Goal: Task Accomplishment & Management: Manage account settings

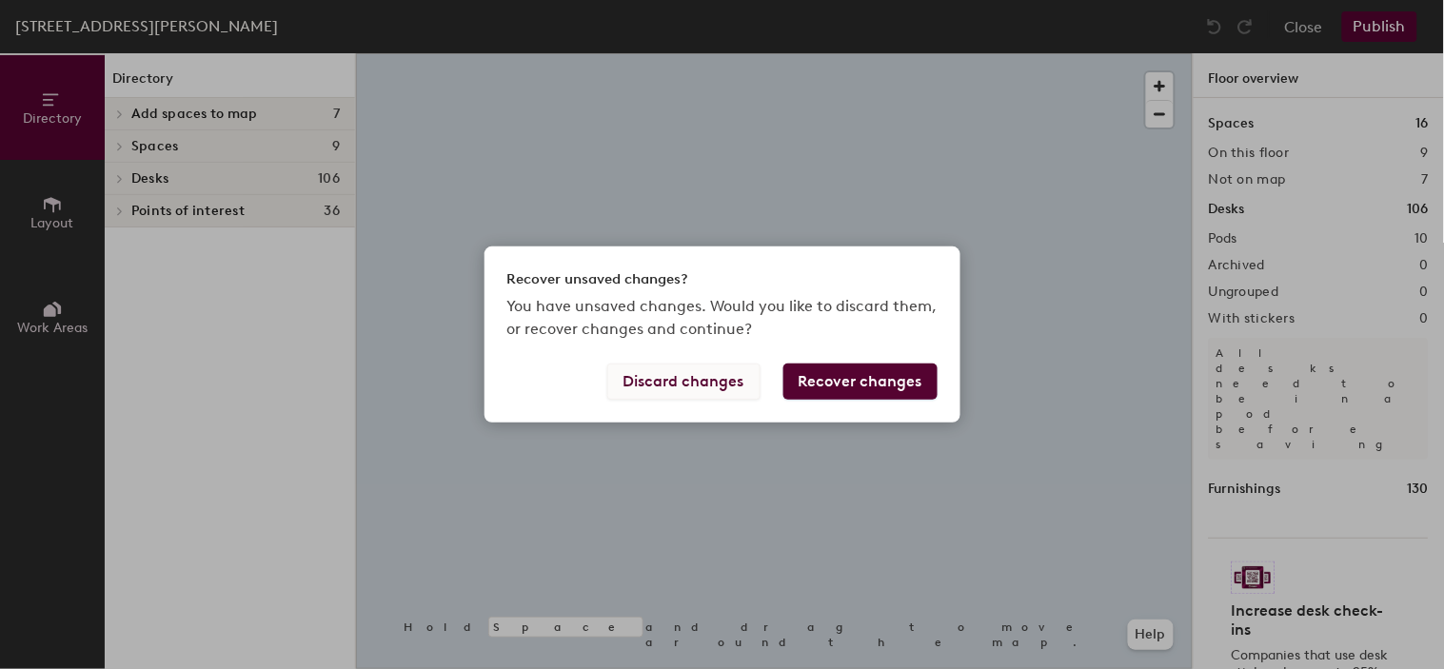
click at [723, 367] on button "Discard changes" at bounding box center [683, 382] width 153 height 36
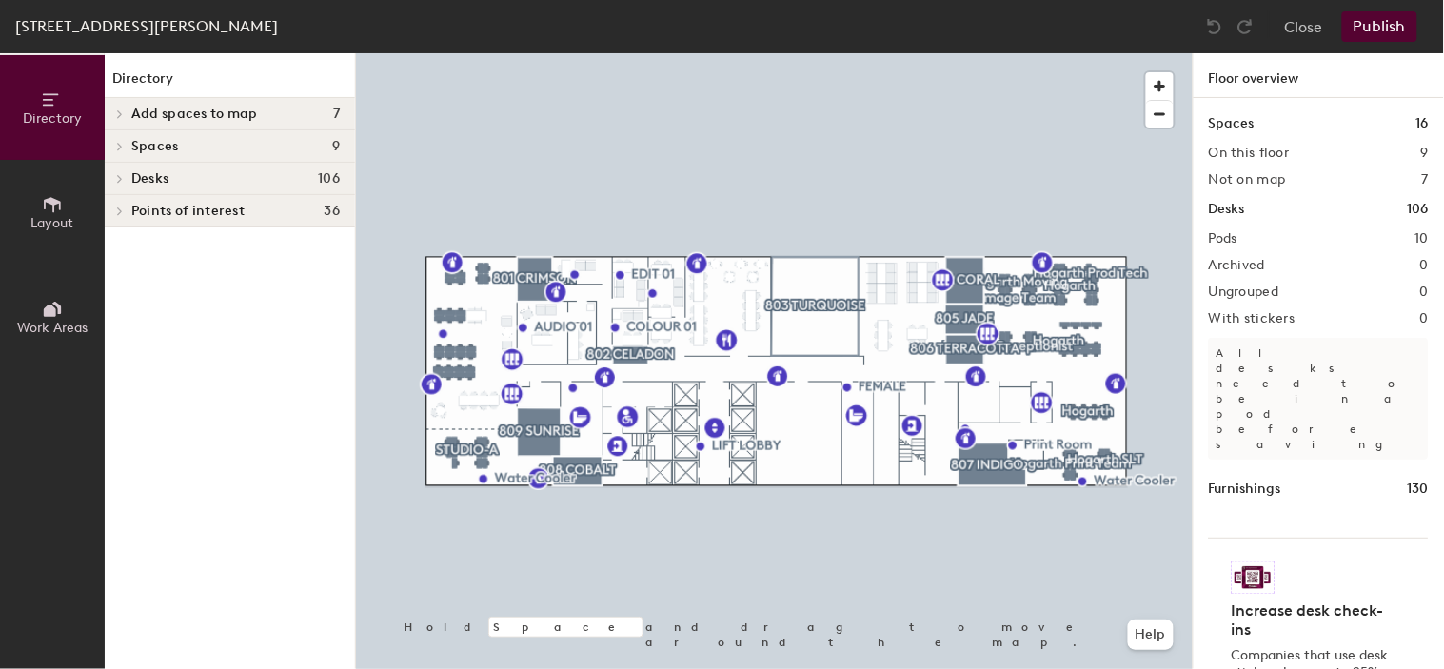
click at [124, 174] on span at bounding box center [118, 179] width 16 height 10
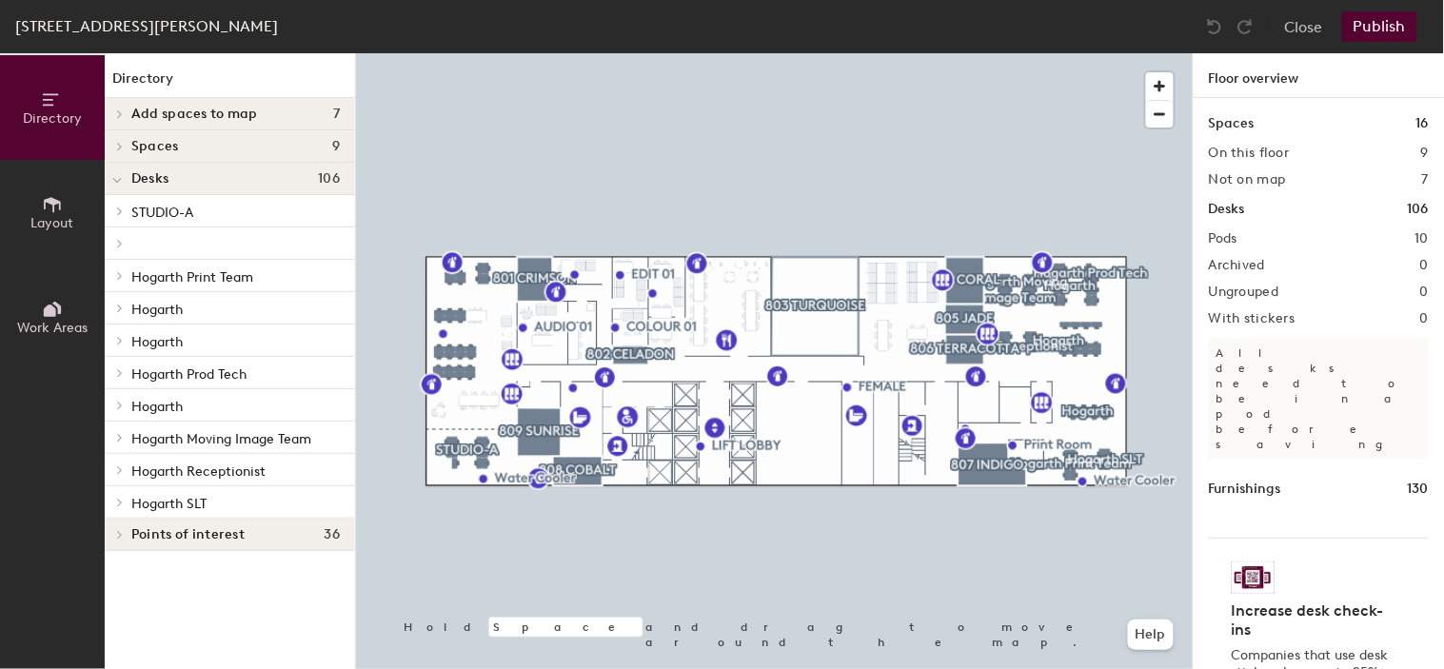
click at [118, 307] on icon at bounding box center [120, 309] width 8 height 10
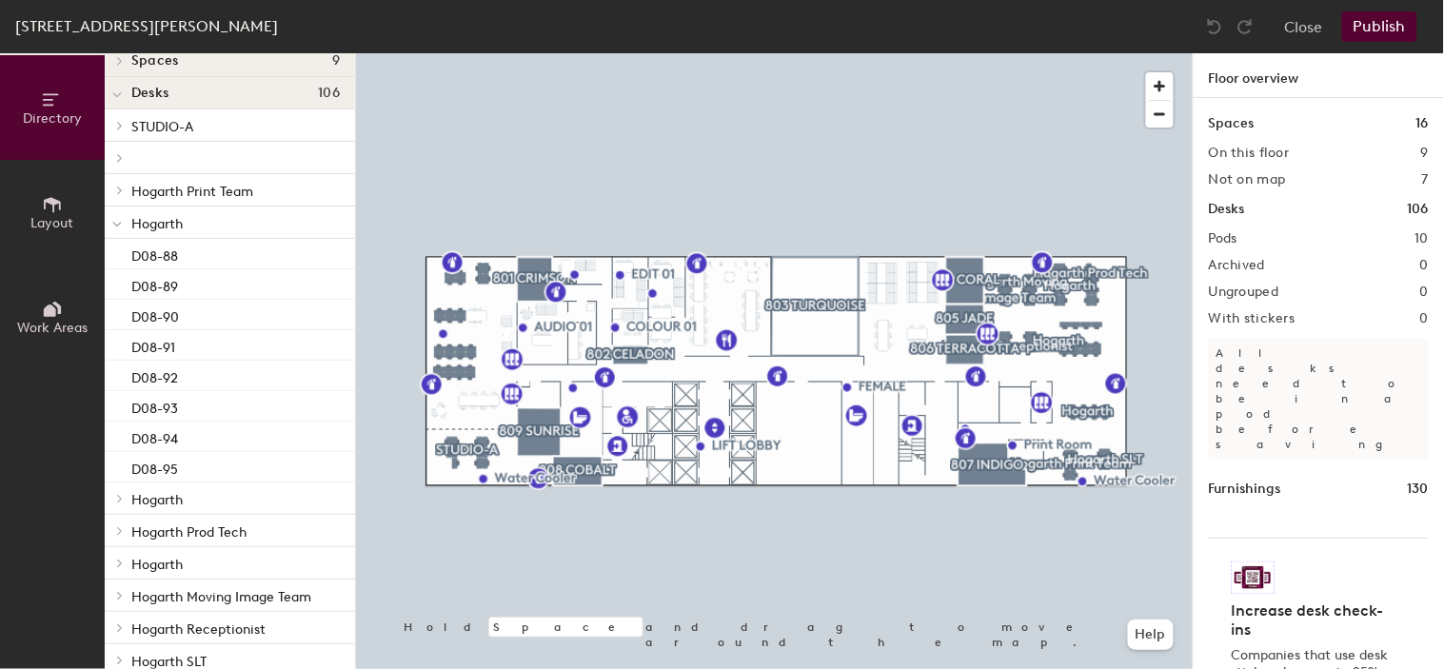
scroll to position [106, 0]
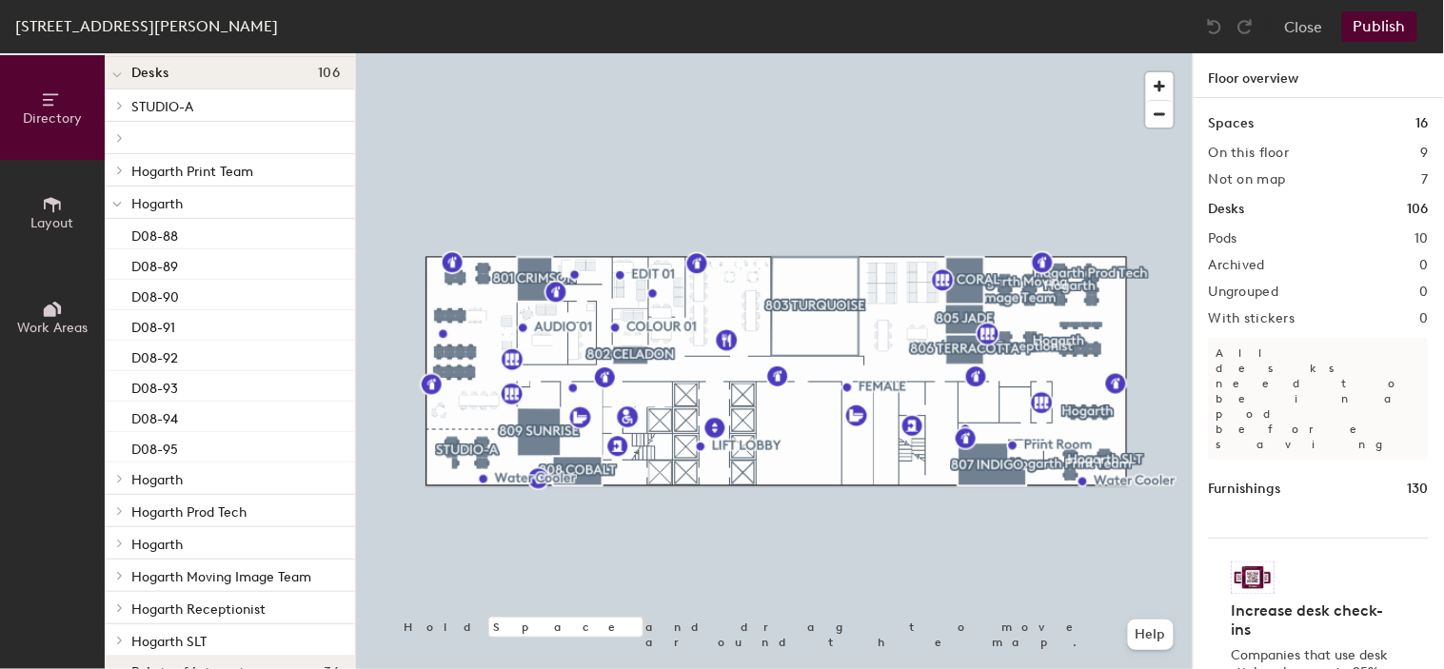
click at [109, 203] on div at bounding box center [117, 202] width 25 height 31
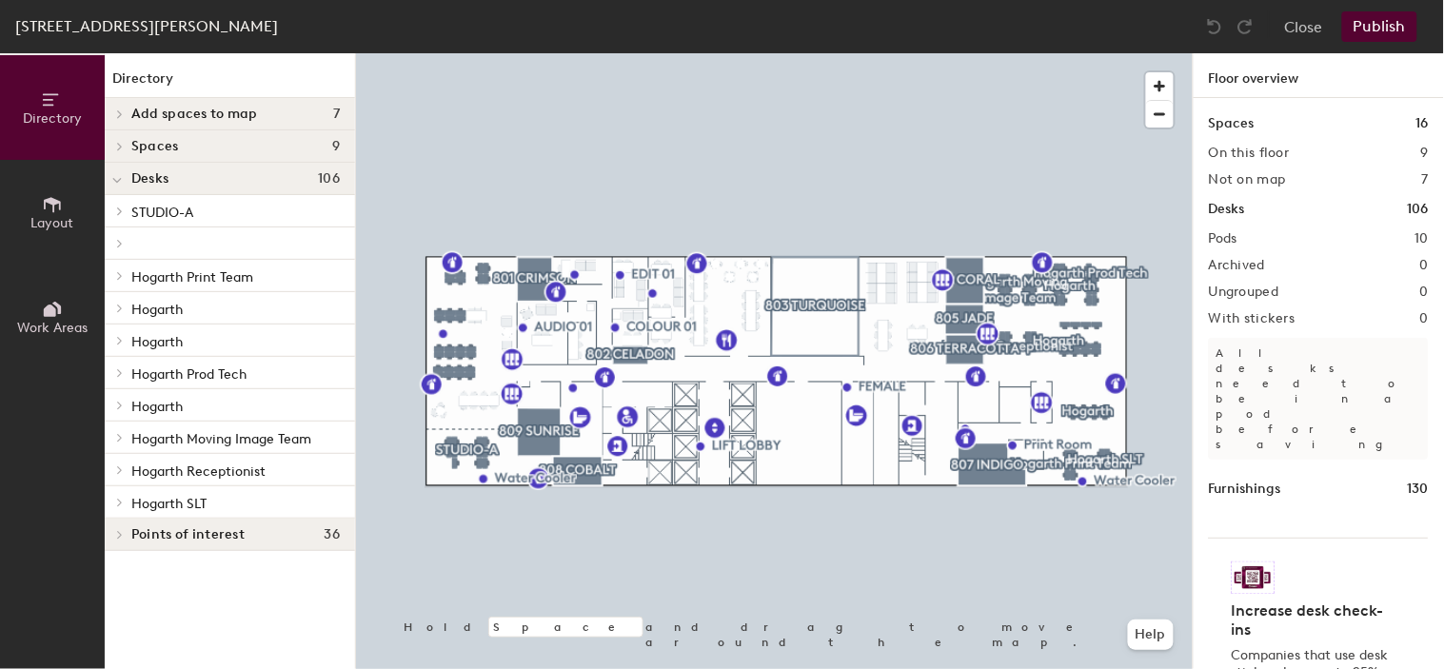
click at [118, 406] on icon at bounding box center [120, 406] width 8 height 10
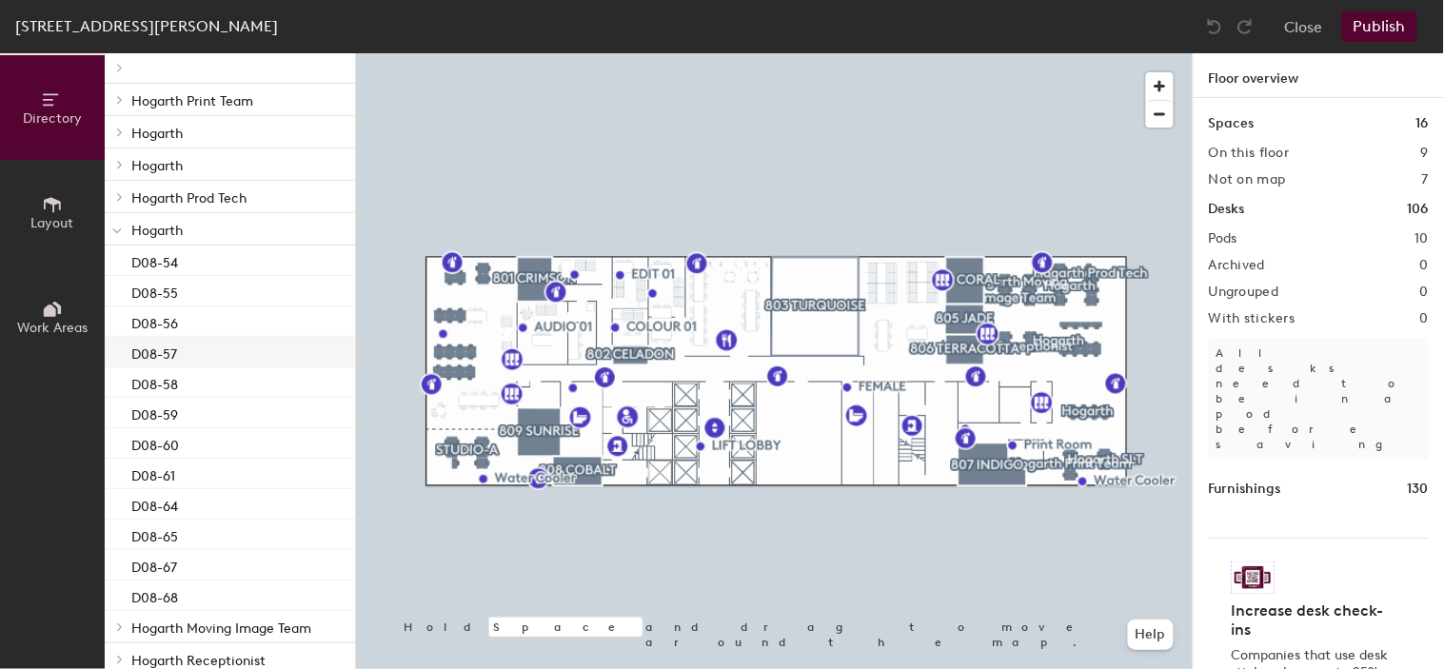
scroll to position [211, 0]
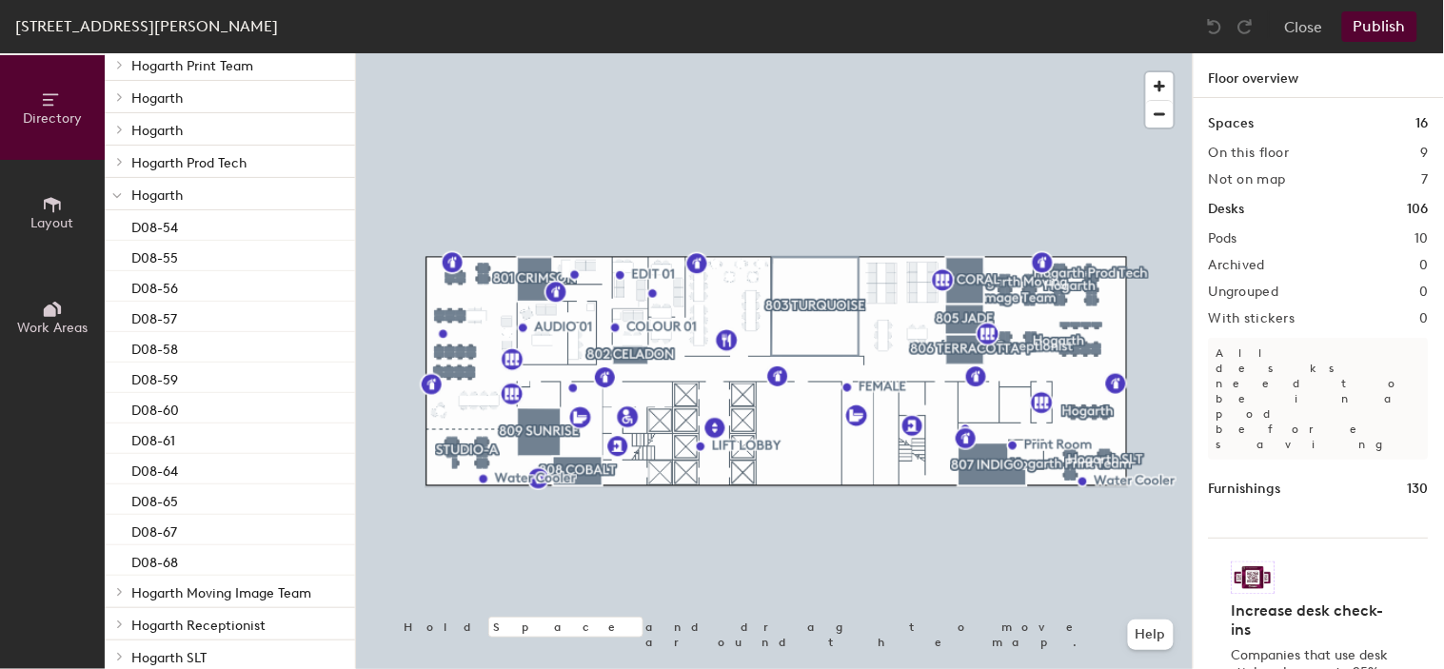
click at [183, 186] on p "Hogarth" at bounding box center [235, 194] width 208 height 25
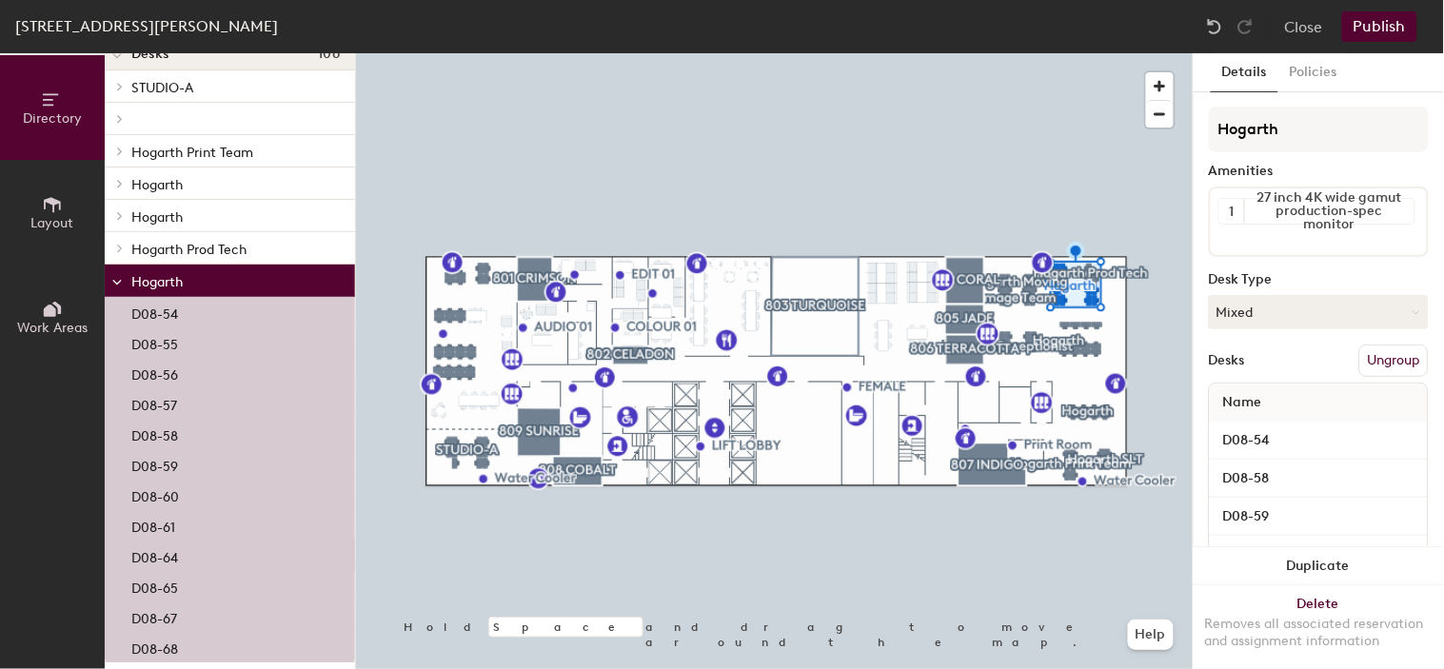
scroll to position [106, 0]
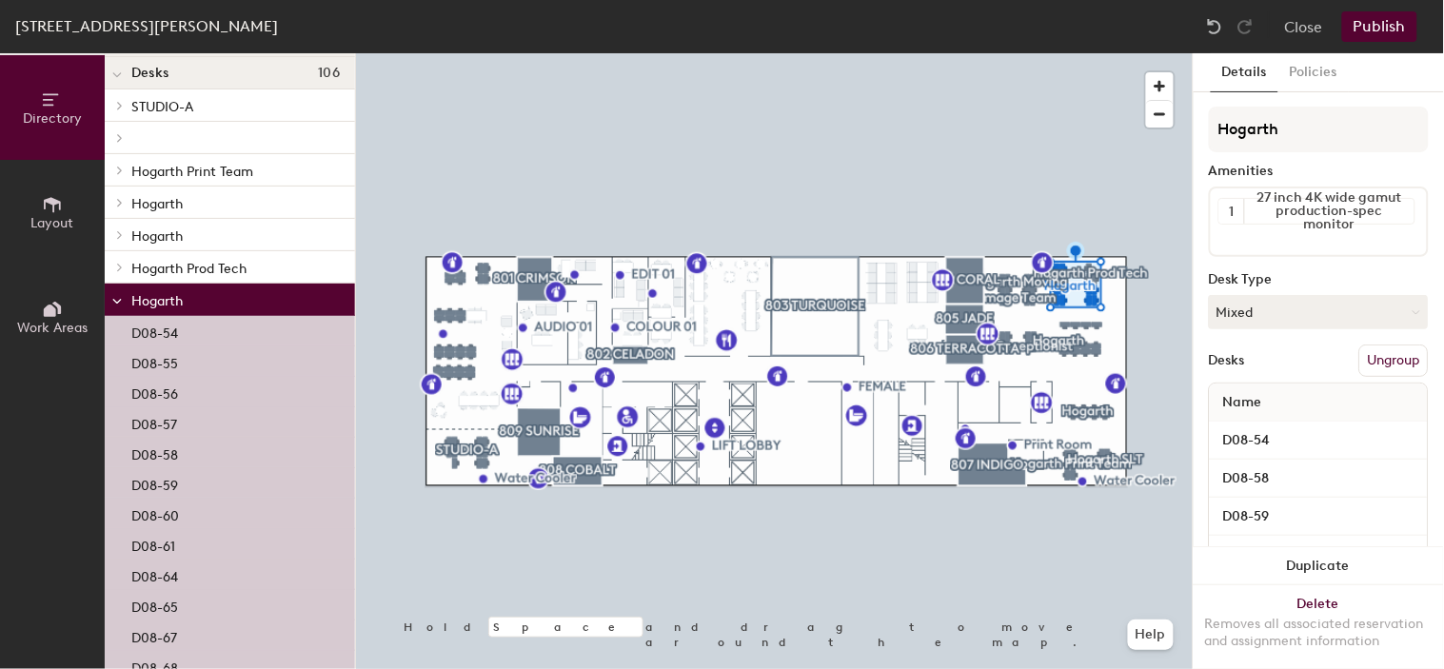
click at [119, 235] on icon at bounding box center [120, 235] width 8 height 10
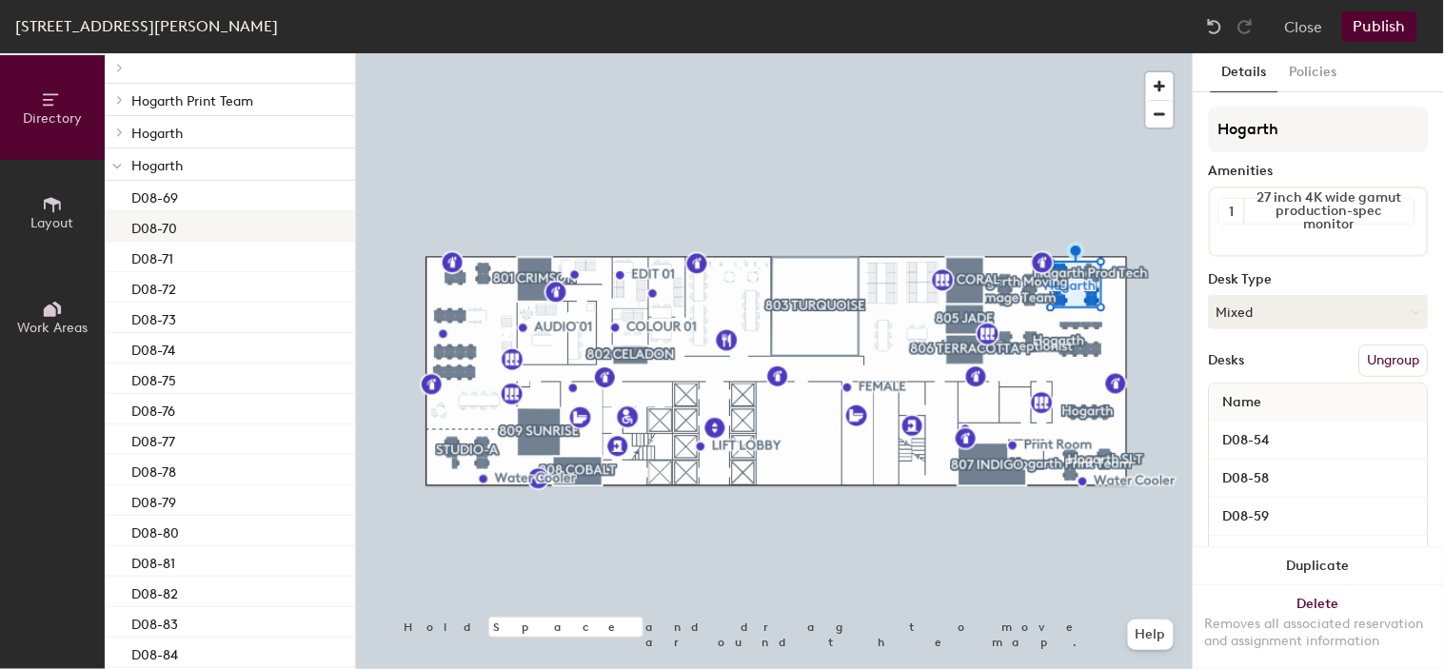
scroll to position [211, 0]
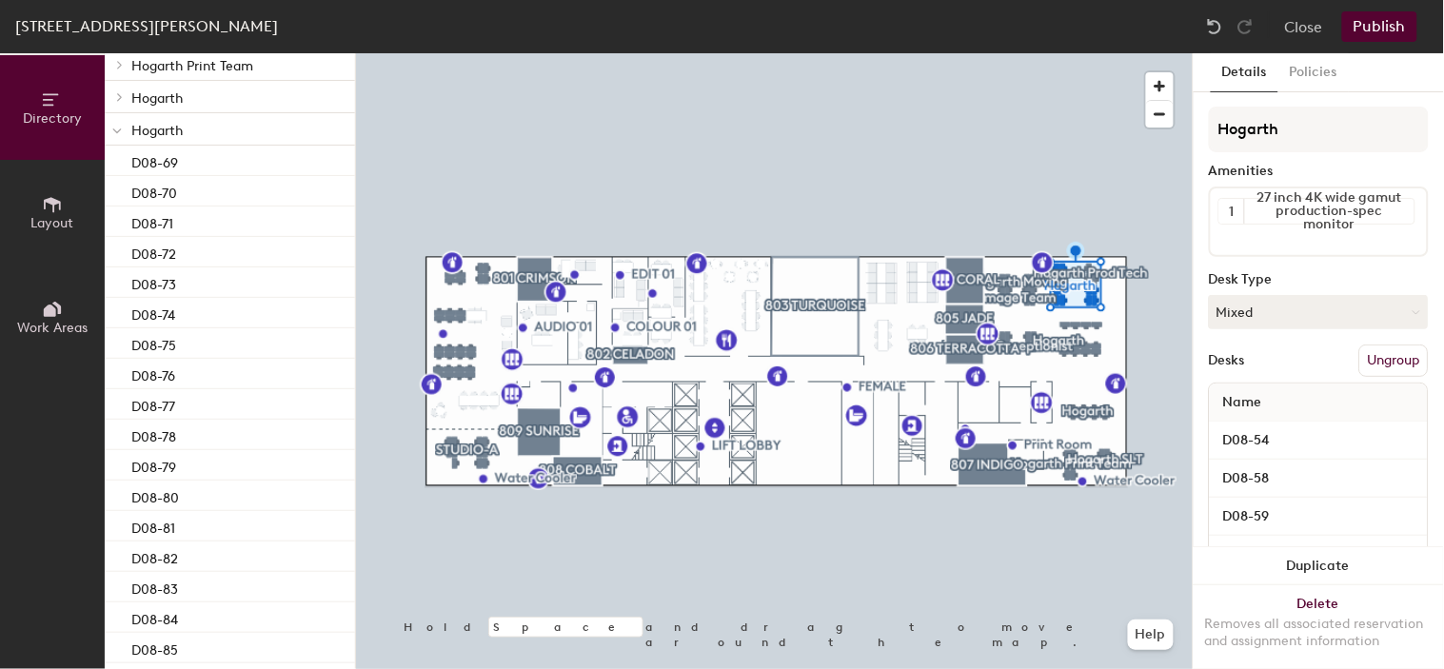
click at [193, 129] on p "Hogarth" at bounding box center [235, 129] width 208 height 25
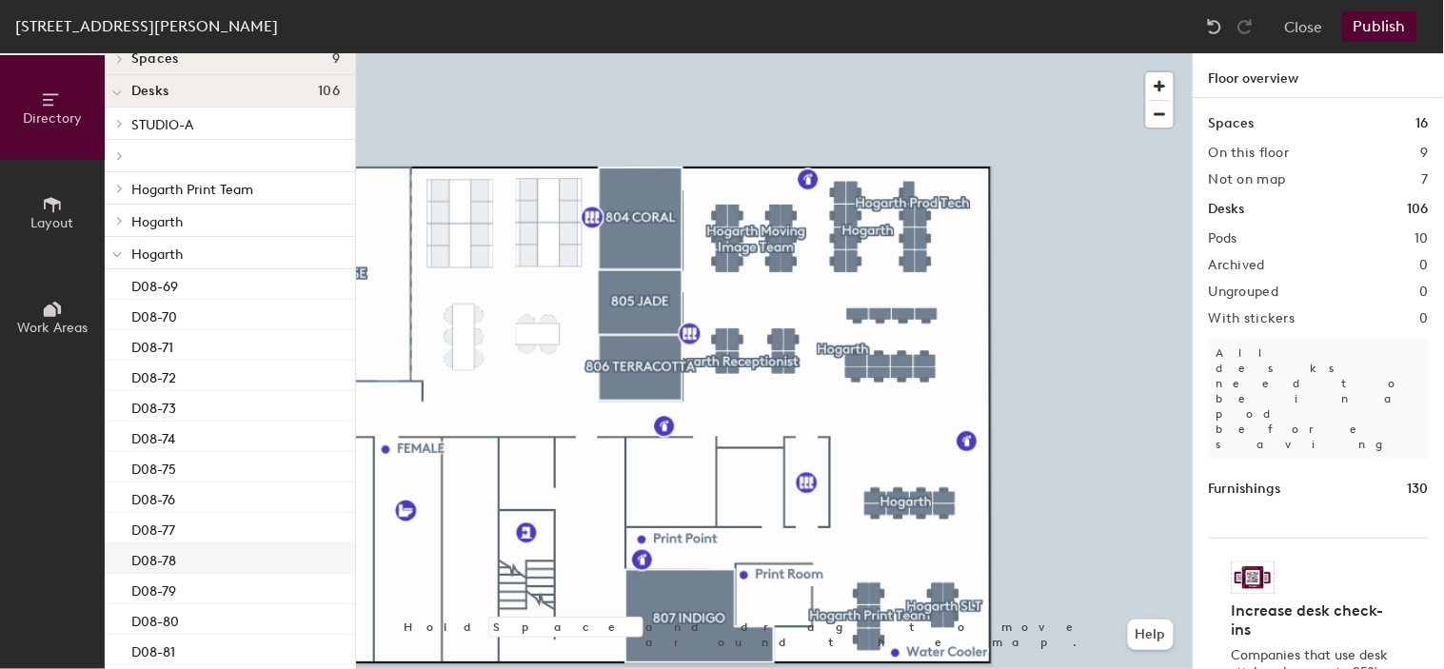
scroll to position [0, 0]
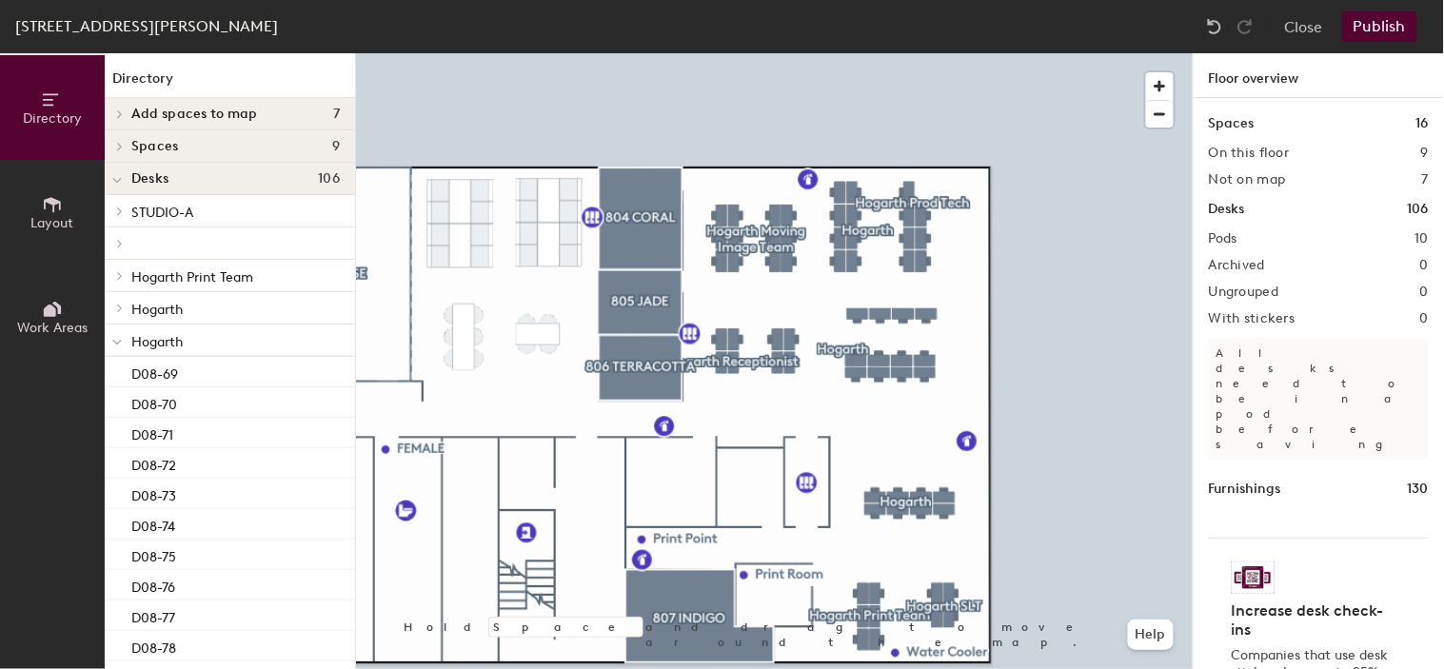
click at [174, 346] on span "Hogarth" at bounding box center [156, 342] width 51 height 16
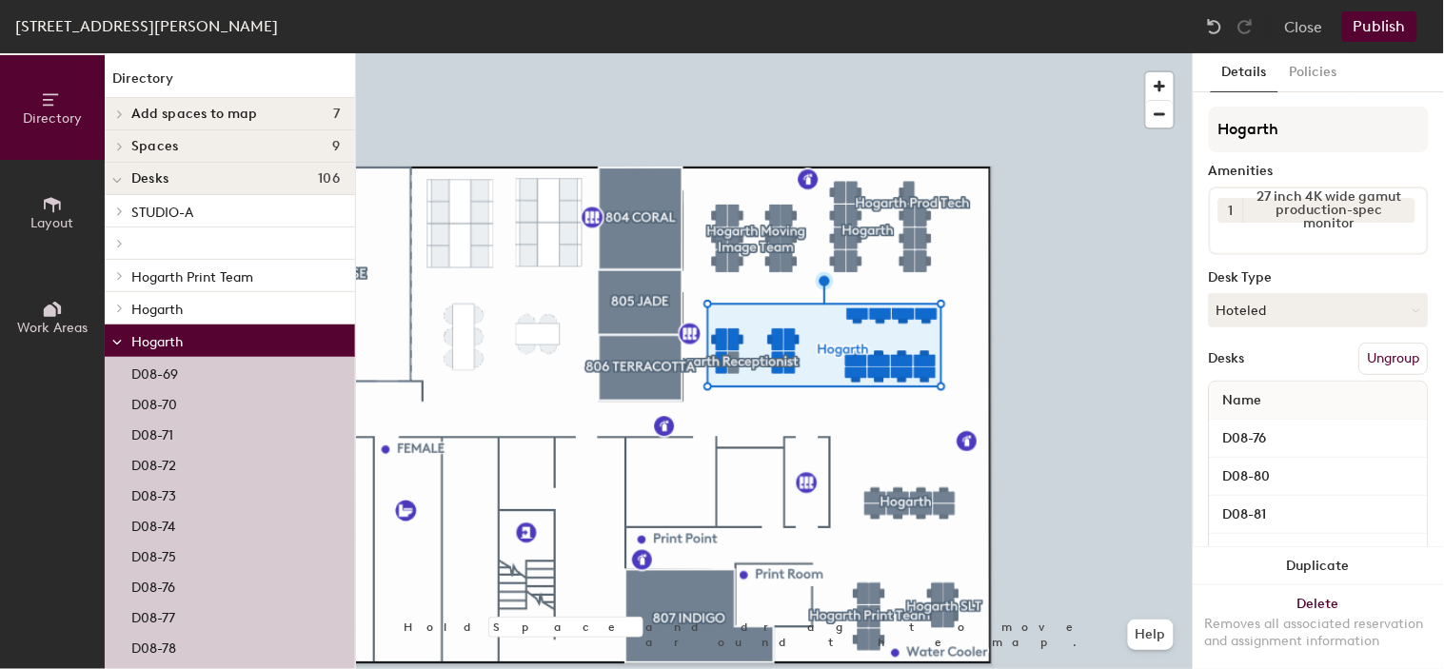
click at [114, 344] on icon at bounding box center [117, 343] width 10 height 8
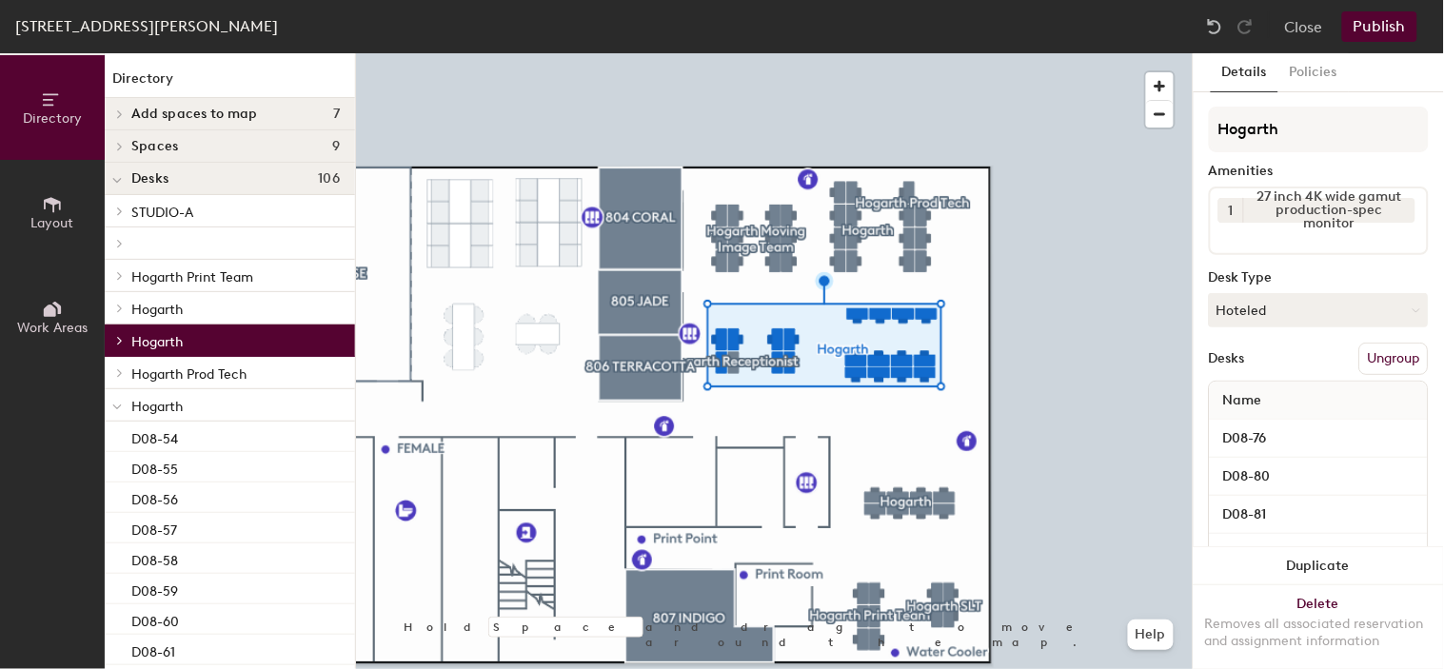
click at [135, 305] on span "Hogarth" at bounding box center [156, 310] width 51 height 16
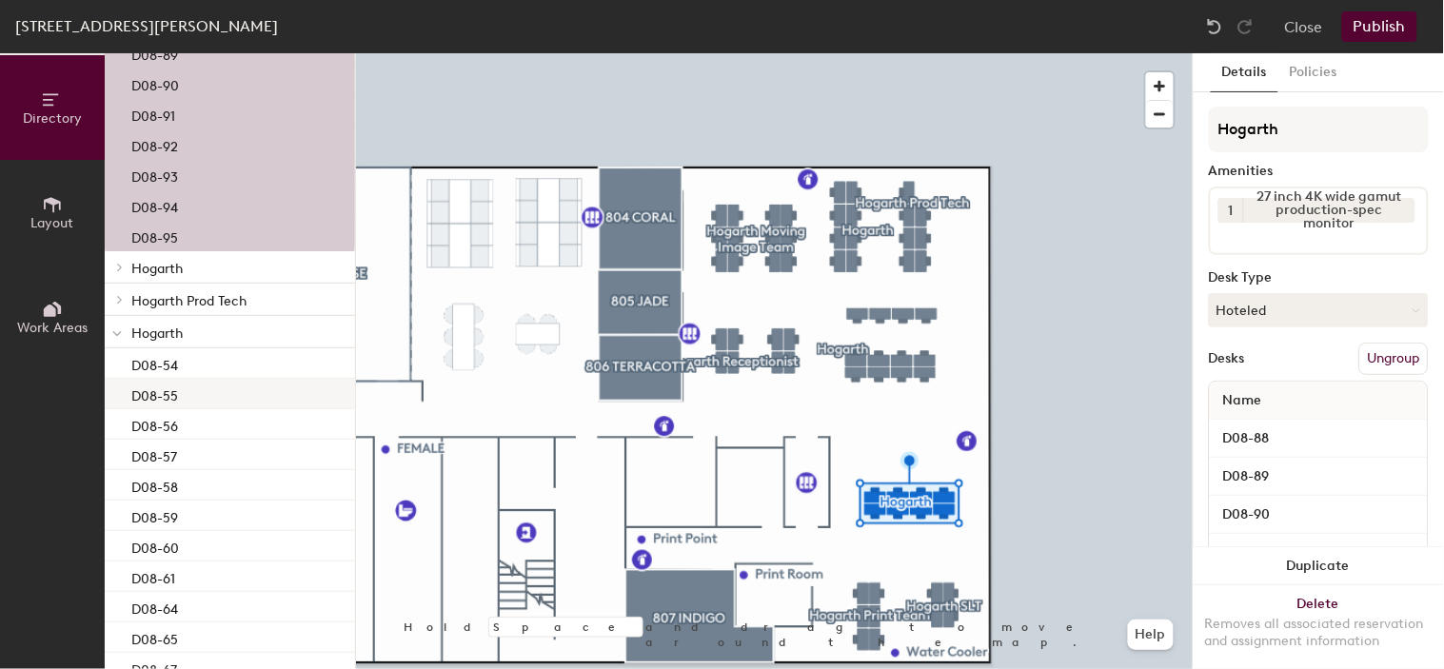
scroll to position [211, 0]
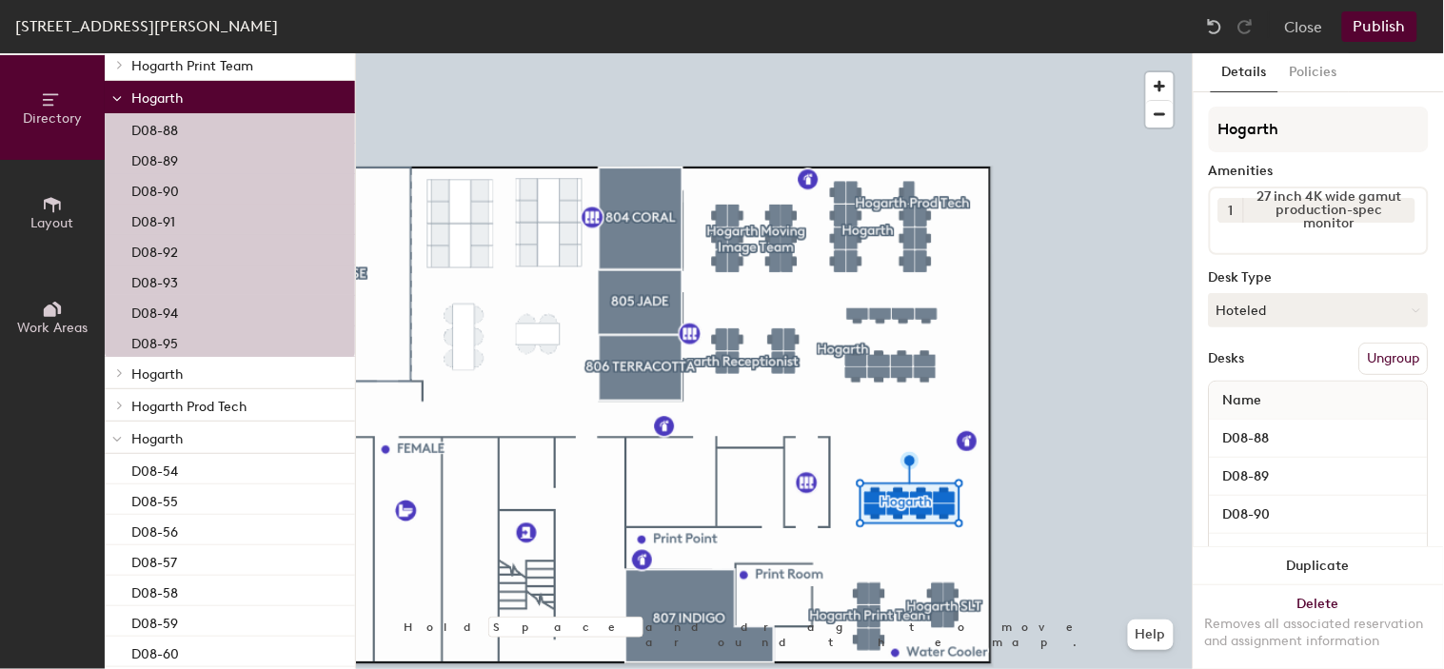
click at [115, 98] on icon at bounding box center [117, 99] width 10 height 8
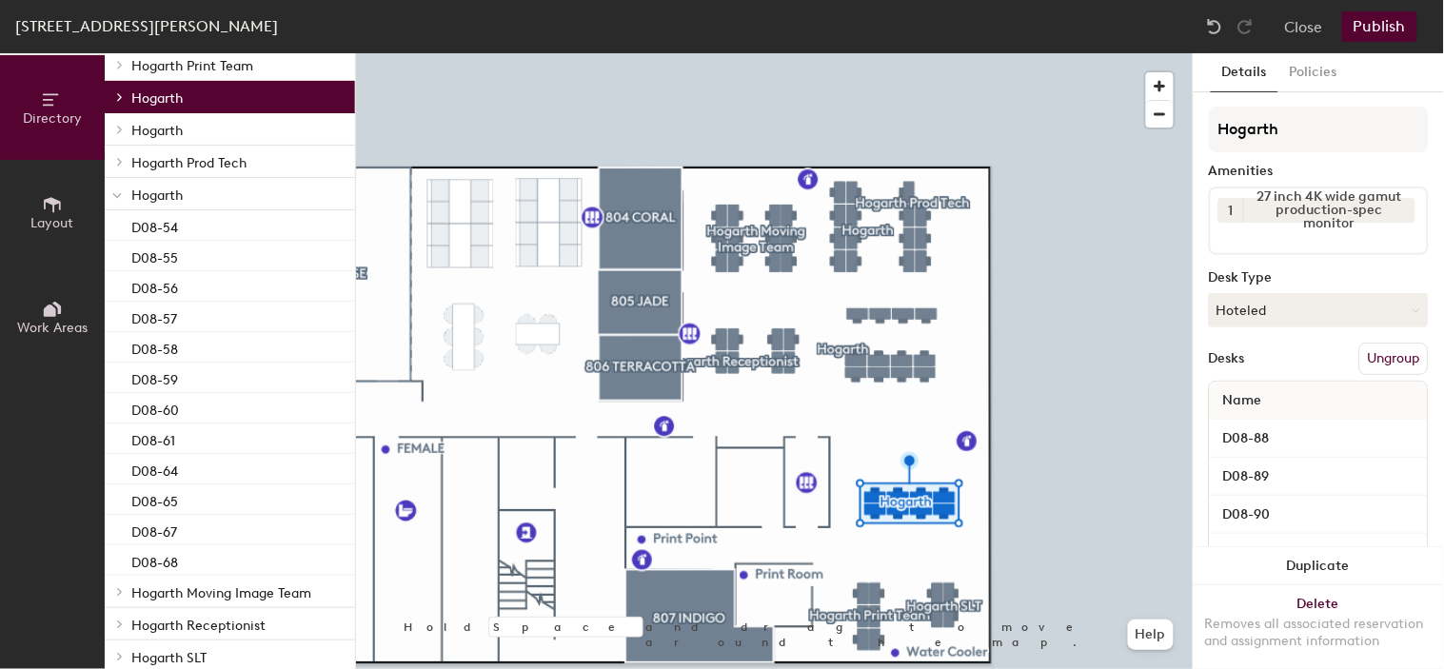
click at [122, 198] on div at bounding box center [117, 193] width 25 height 31
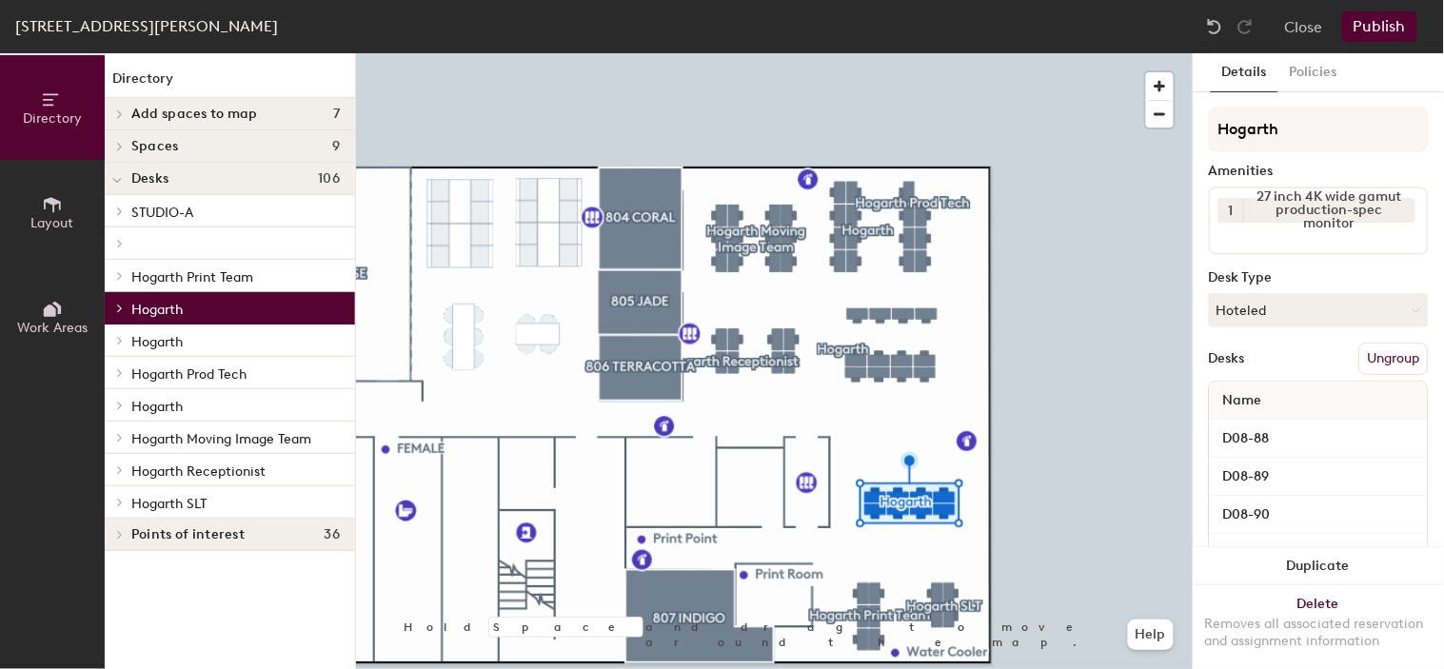
scroll to position [0, 0]
click at [121, 404] on icon at bounding box center [120, 406] width 4 height 8
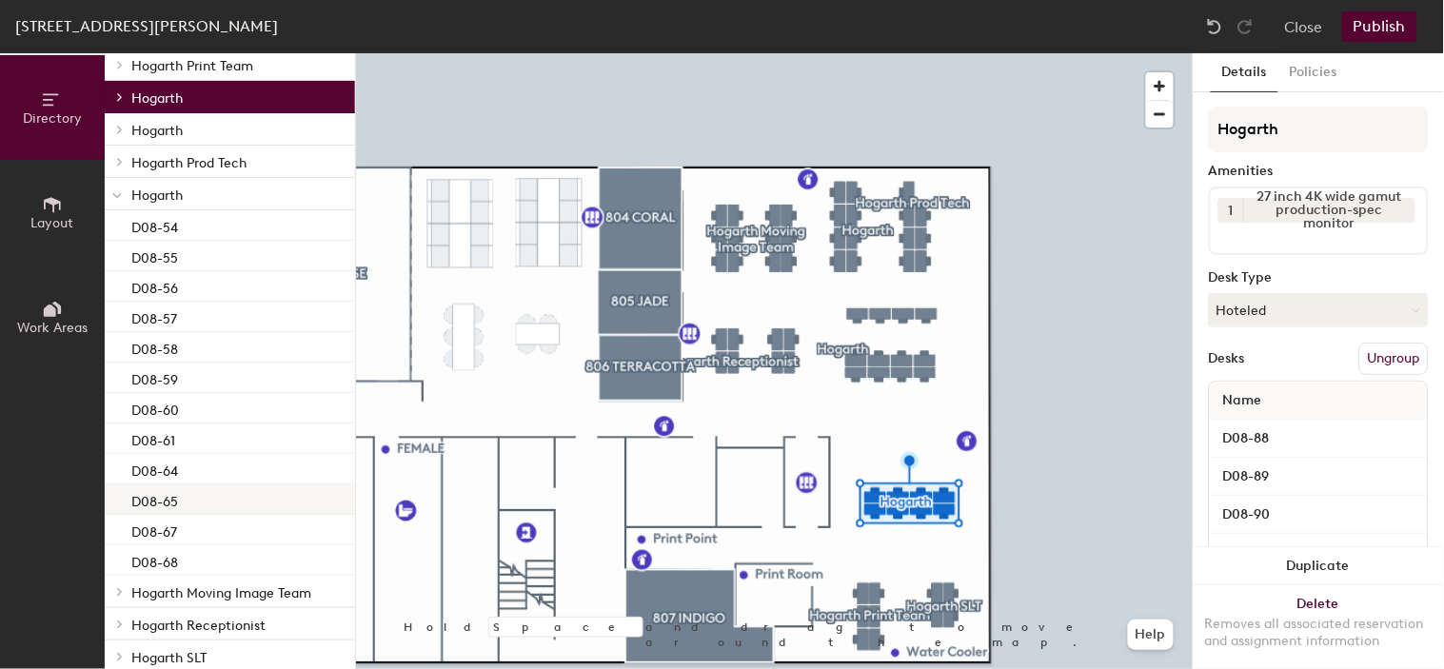
scroll to position [262, 0]
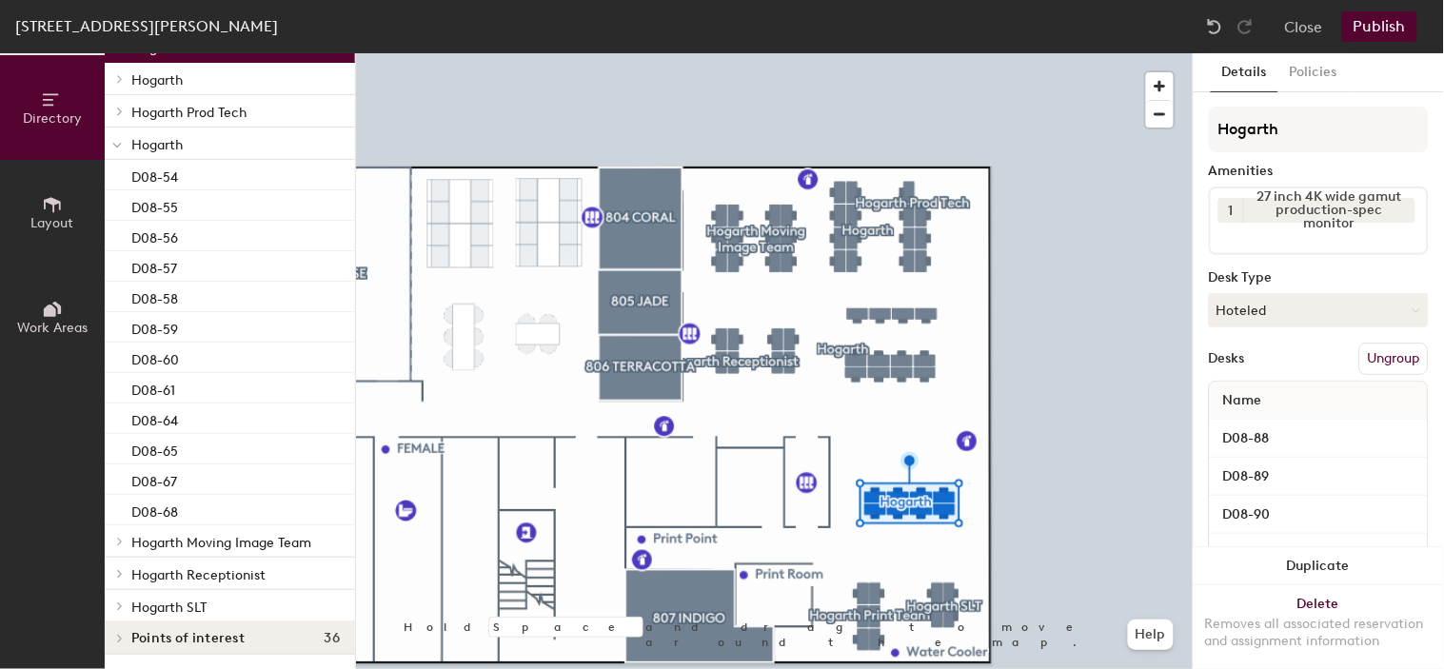
click at [122, 577] on icon at bounding box center [120, 574] width 8 height 10
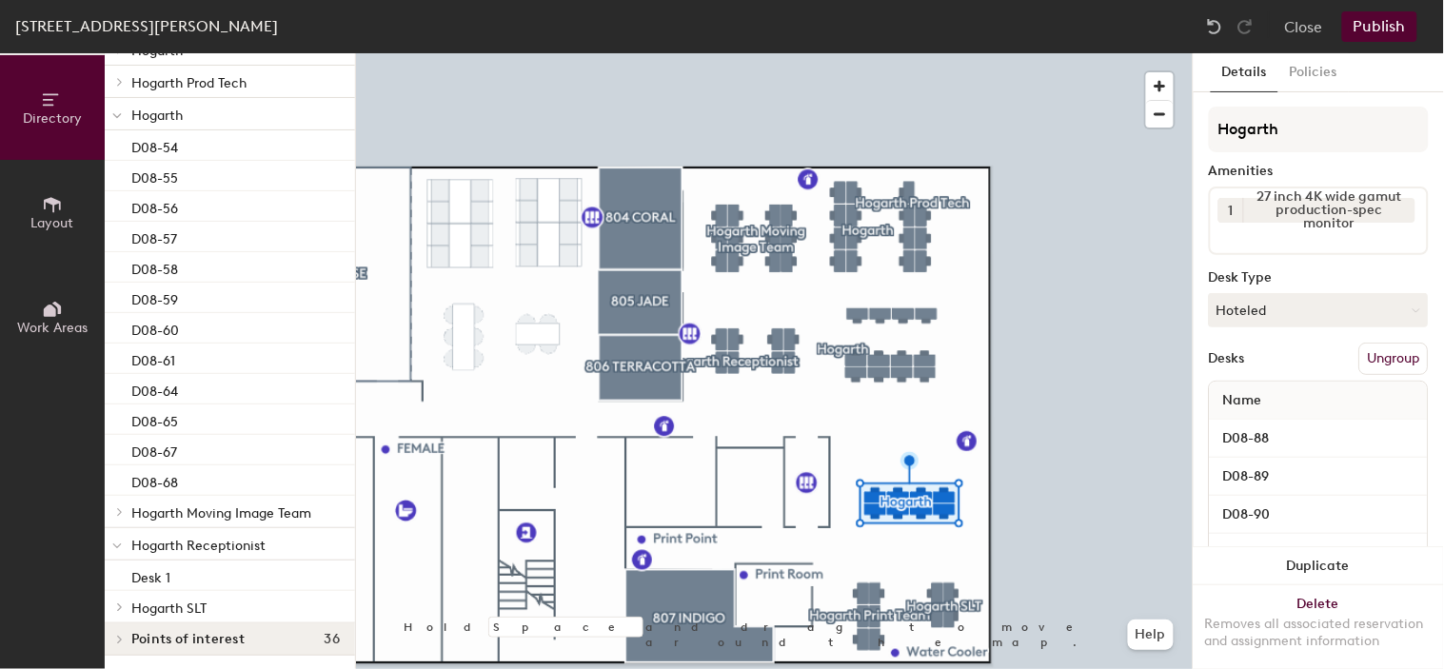
click at [125, 547] on div at bounding box center [117, 543] width 25 height 31
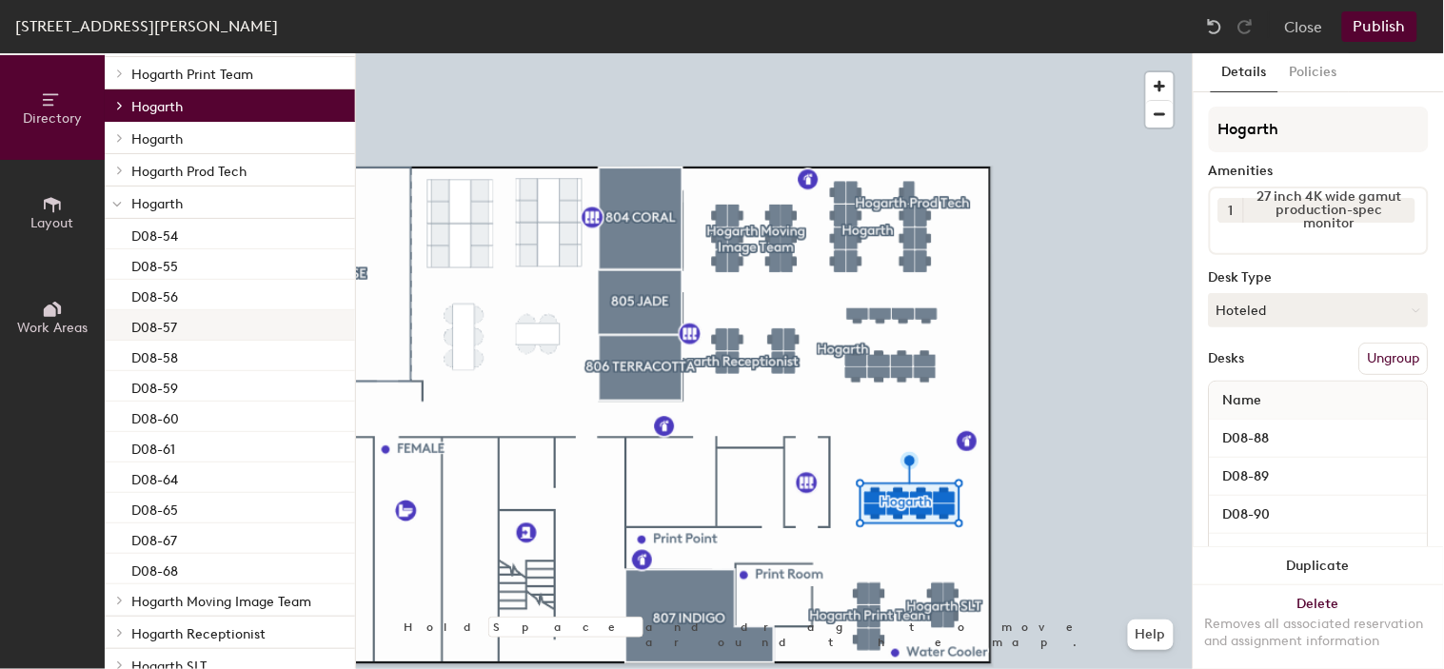
scroll to position [156, 0]
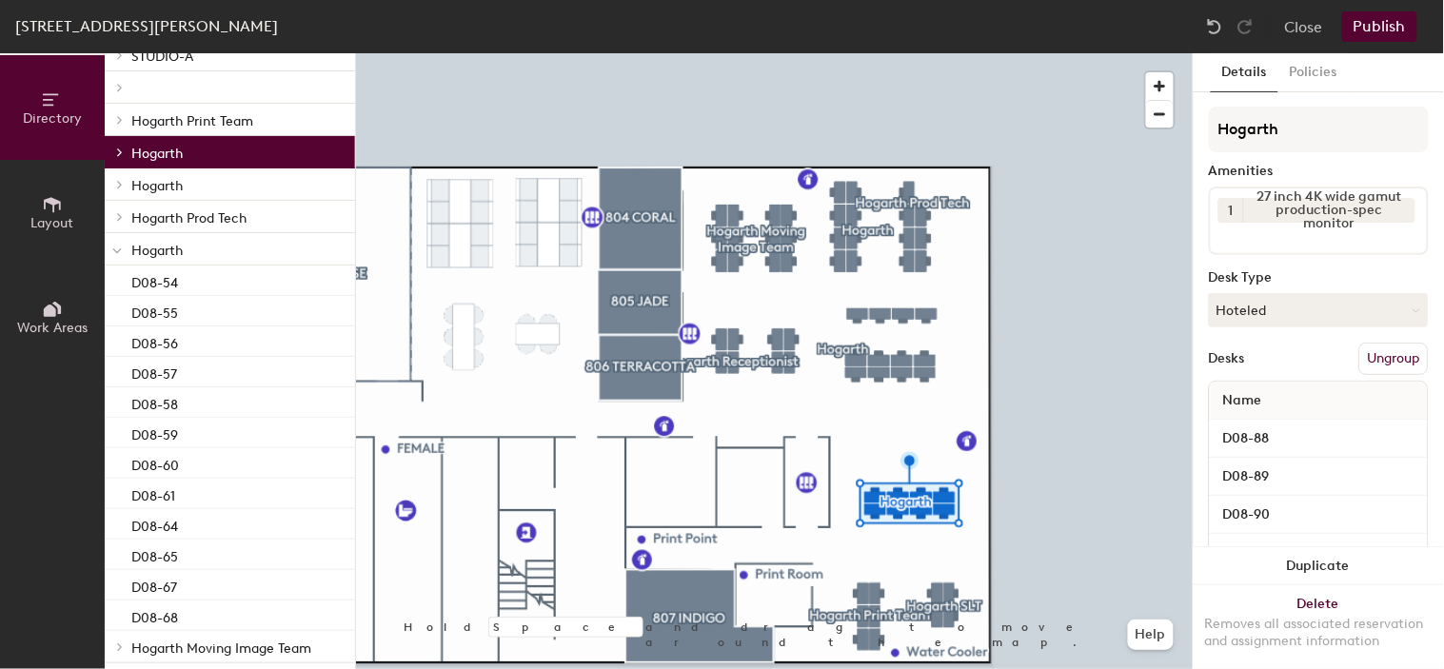
click at [119, 250] on icon at bounding box center [117, 251] width 8 height 4
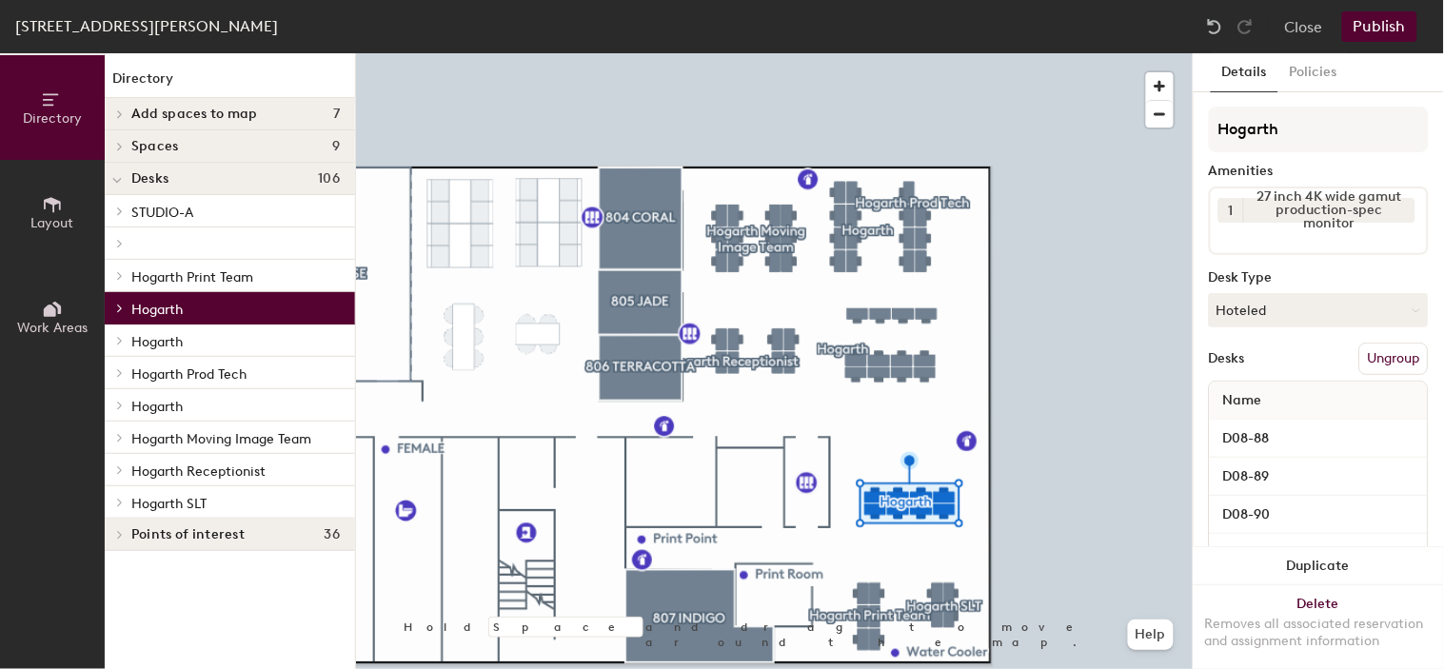
click at [120, 340] on icon at bounding box center [120, 341] width 8 height 10
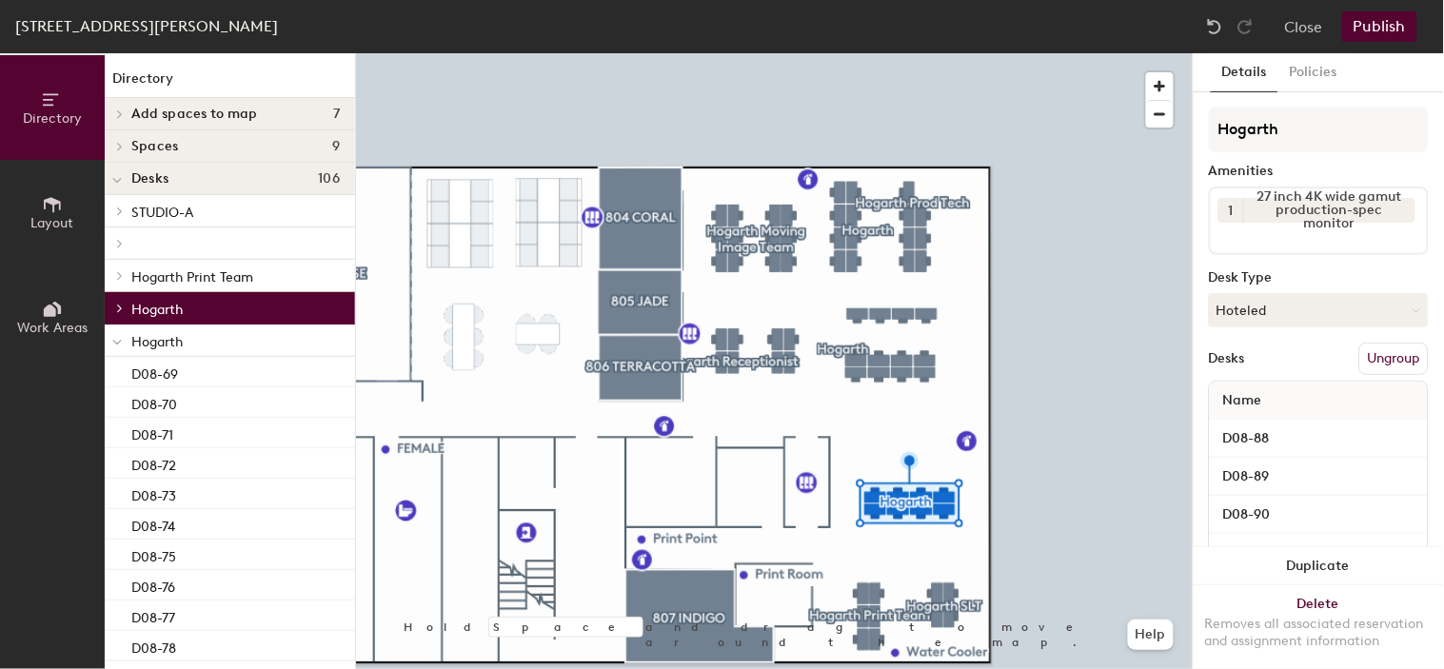
click at [114, 345] on icon at bounding box center [117, 343] width 10 height 8
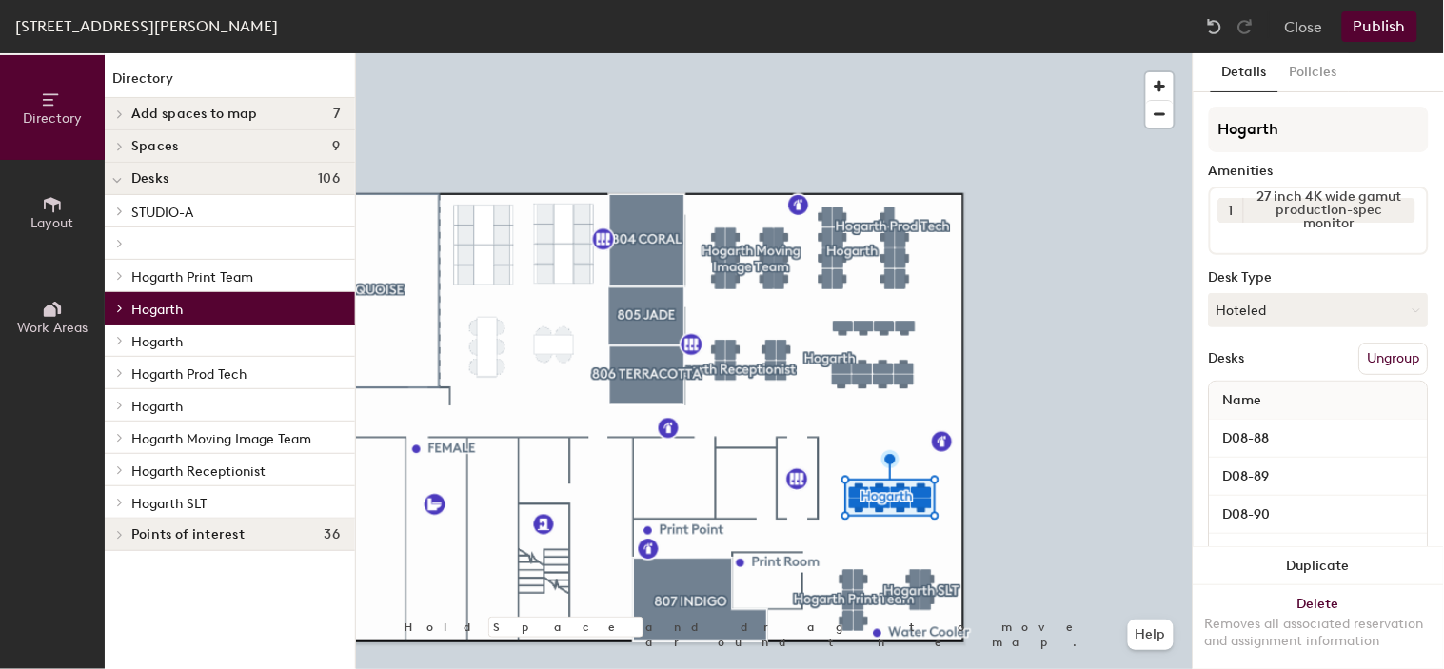
click at [152, 345] on span "Hogarth" at bounding box center [156, 342] width 51 height 16
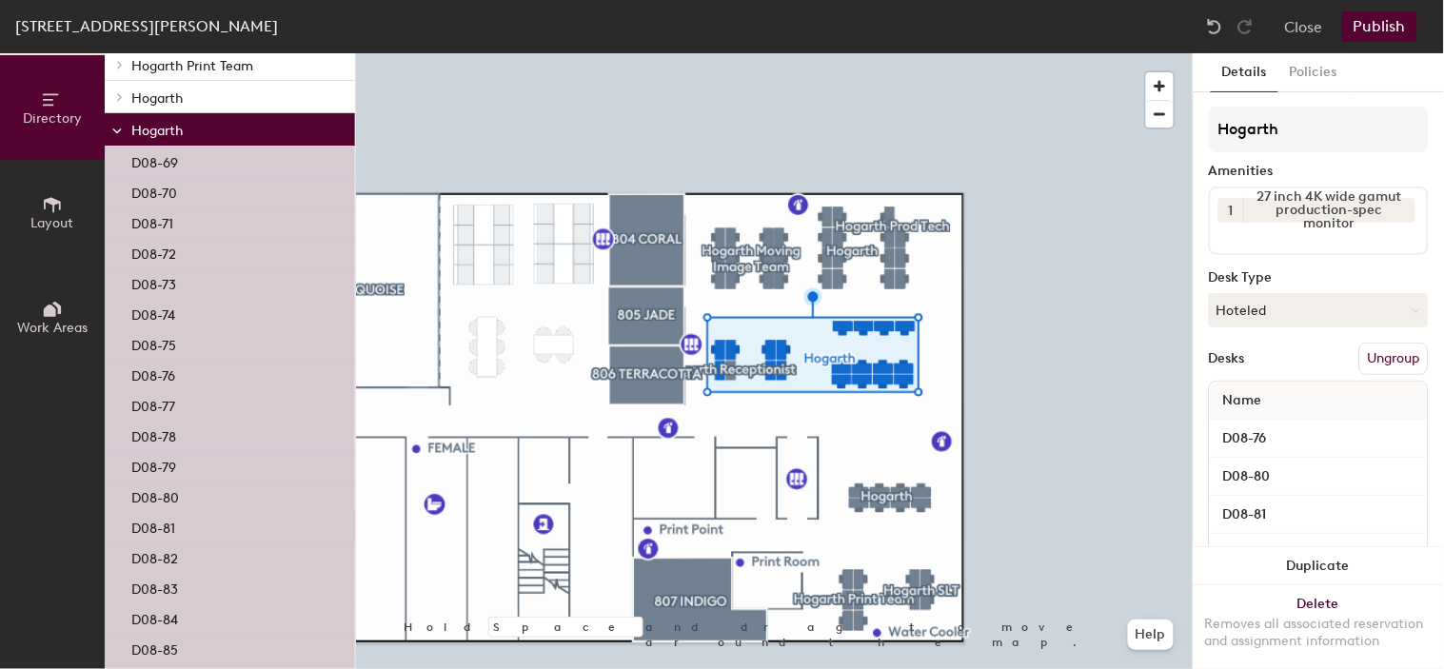
scroll to position [106, 0]
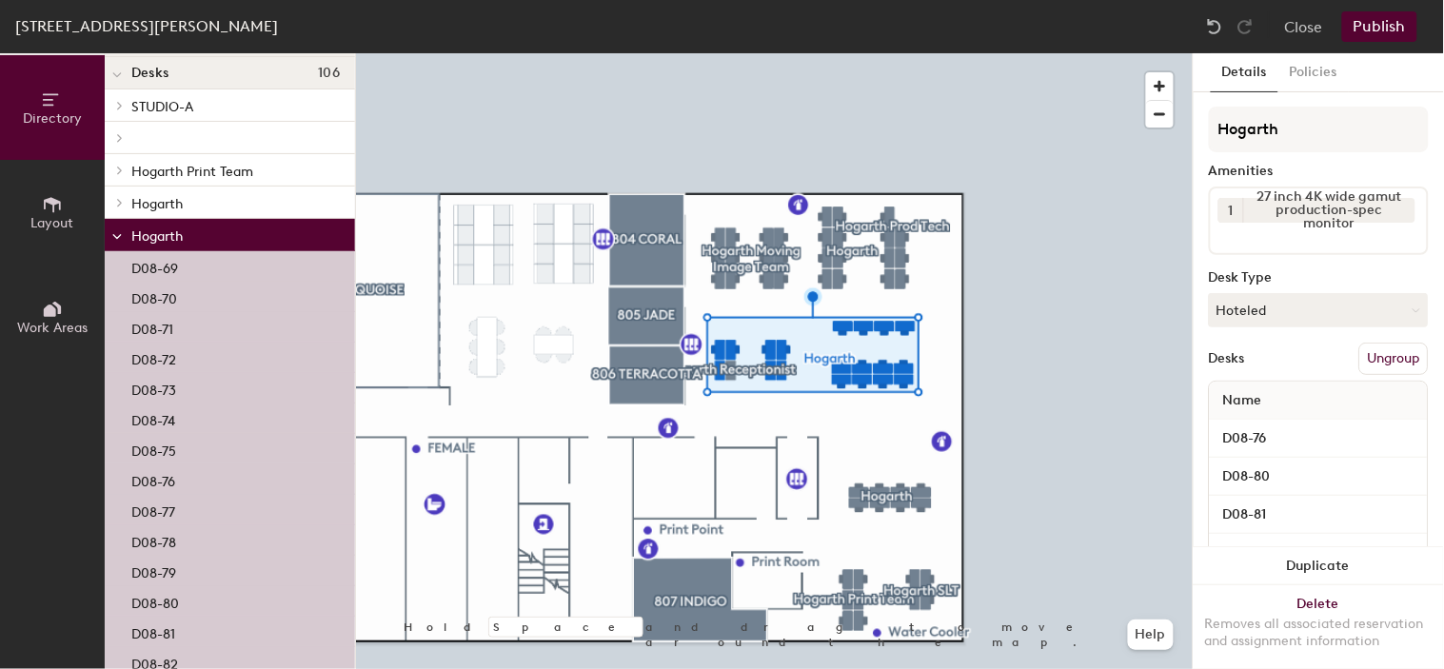
click at [116, 243] on span at bounding box center [117, 236] width 10 height 16
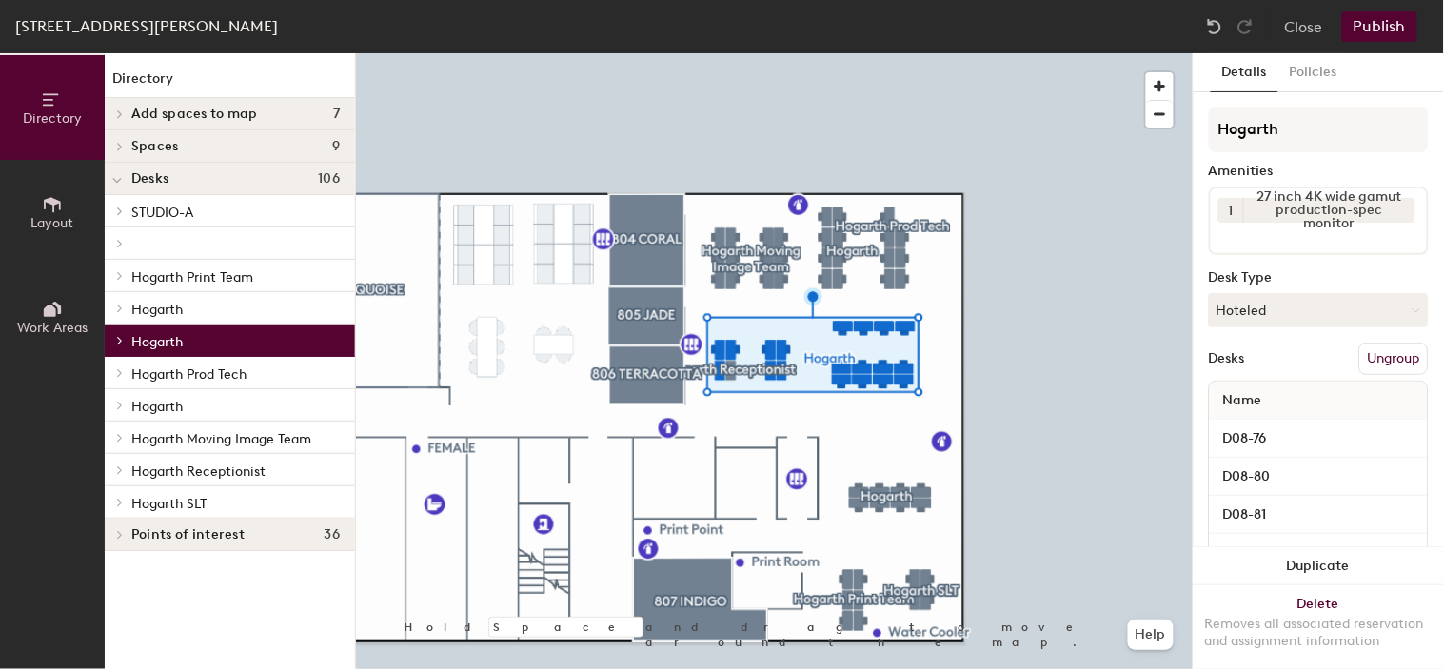
scroll to position [0, 0]
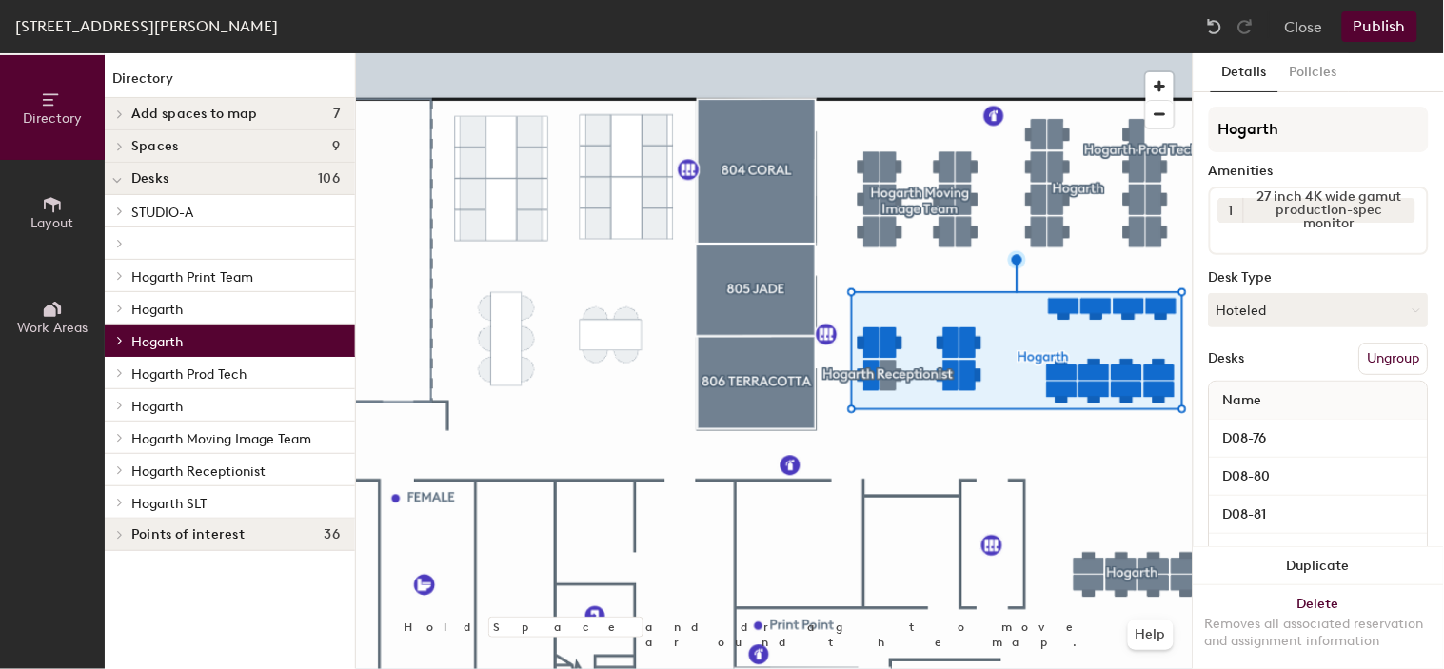
click at [122, 379] on div at bounding box center [117, 372] width 25 height 31
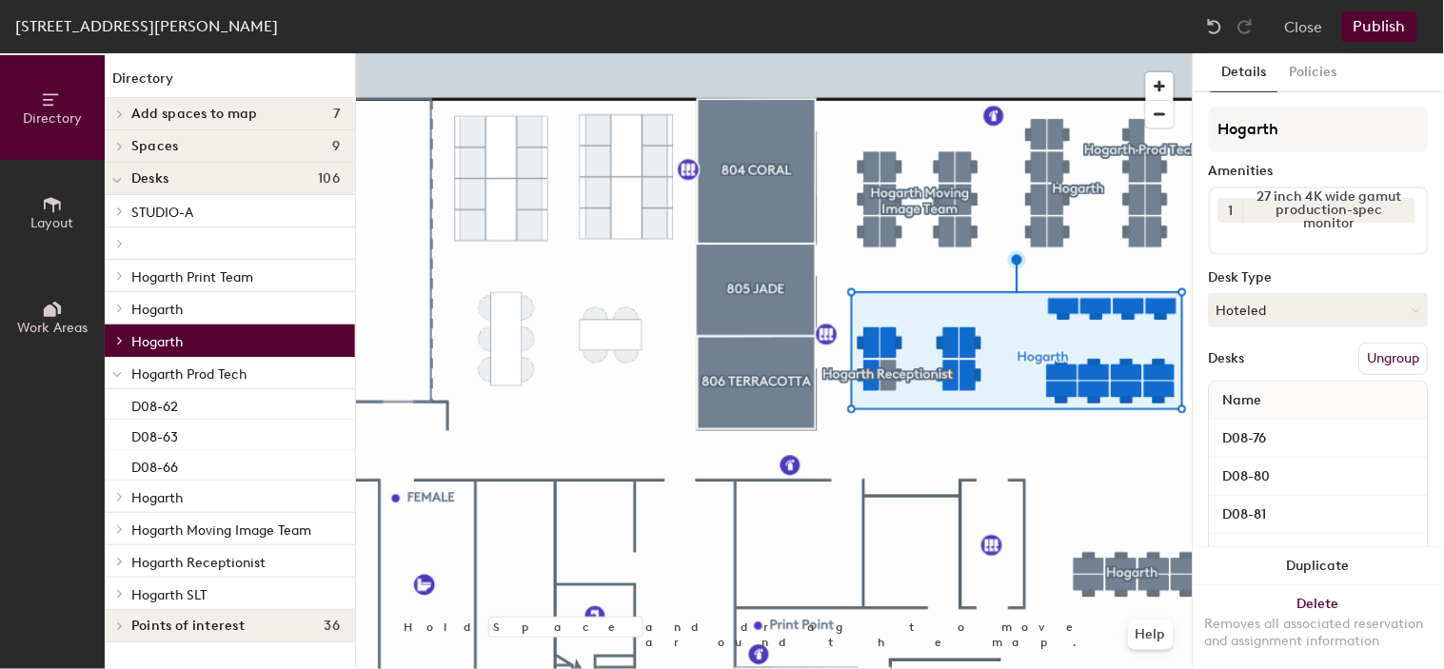
click at [211, 372] on span "Hogarth Prod Tech" at bounding box center [188, 374] width 115 height 16
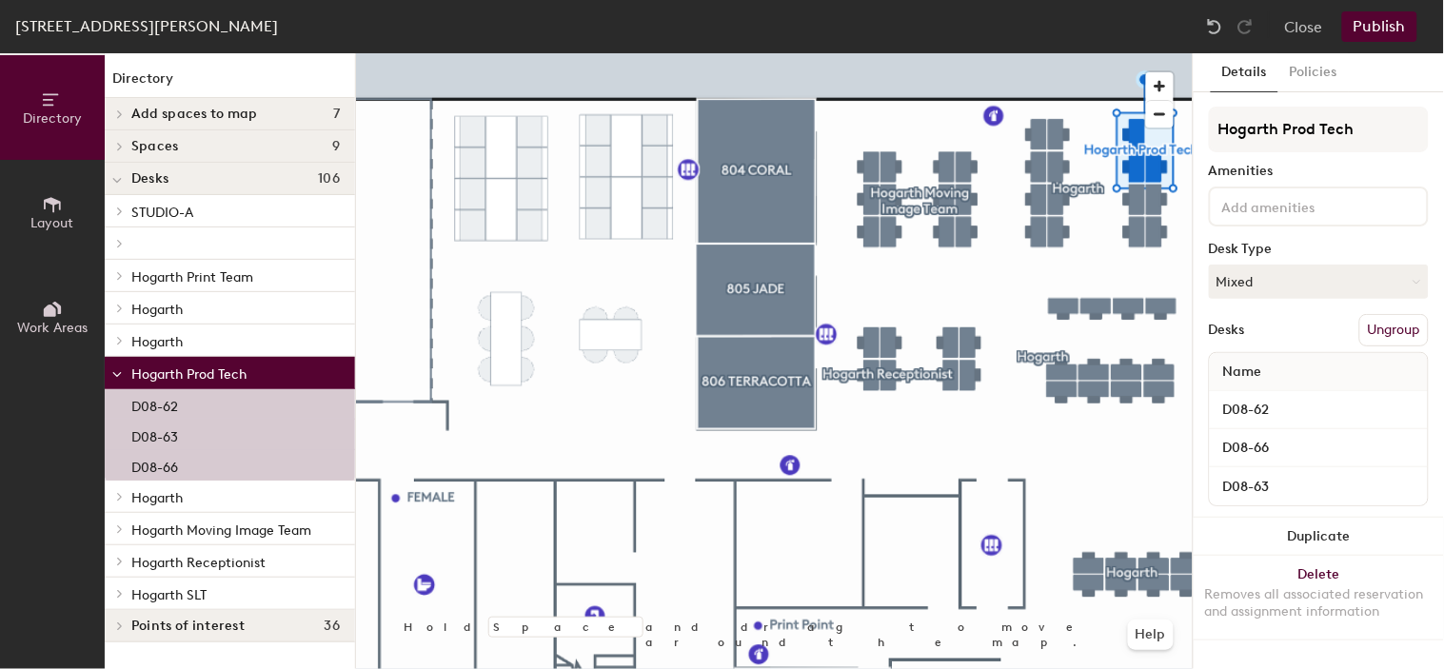
click at [110, 377] on div at bounding box center [117, 372] width 25 height 31
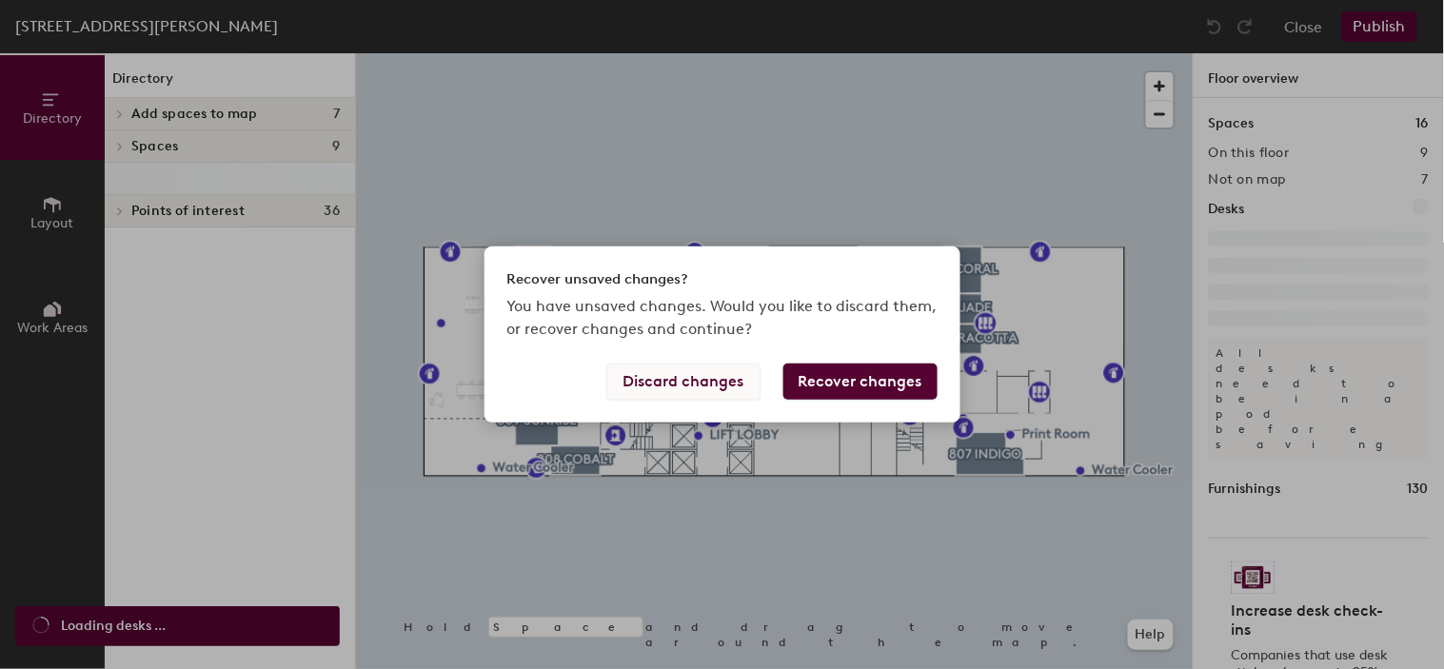
click at [687, 392] on button "Discard changes" at bounding box center [683, 382] width 153 height 36
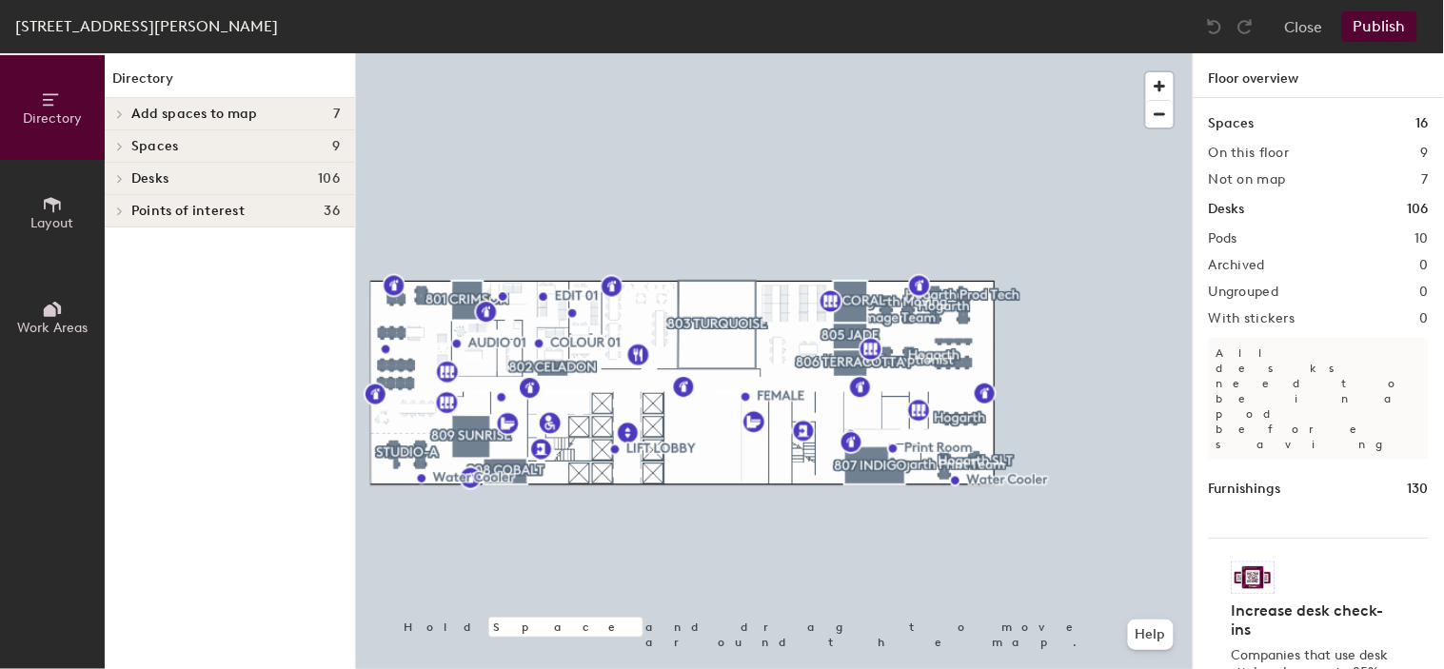
click at [119, 181] on icon at bounding box center [120, 179] width 4 height 8
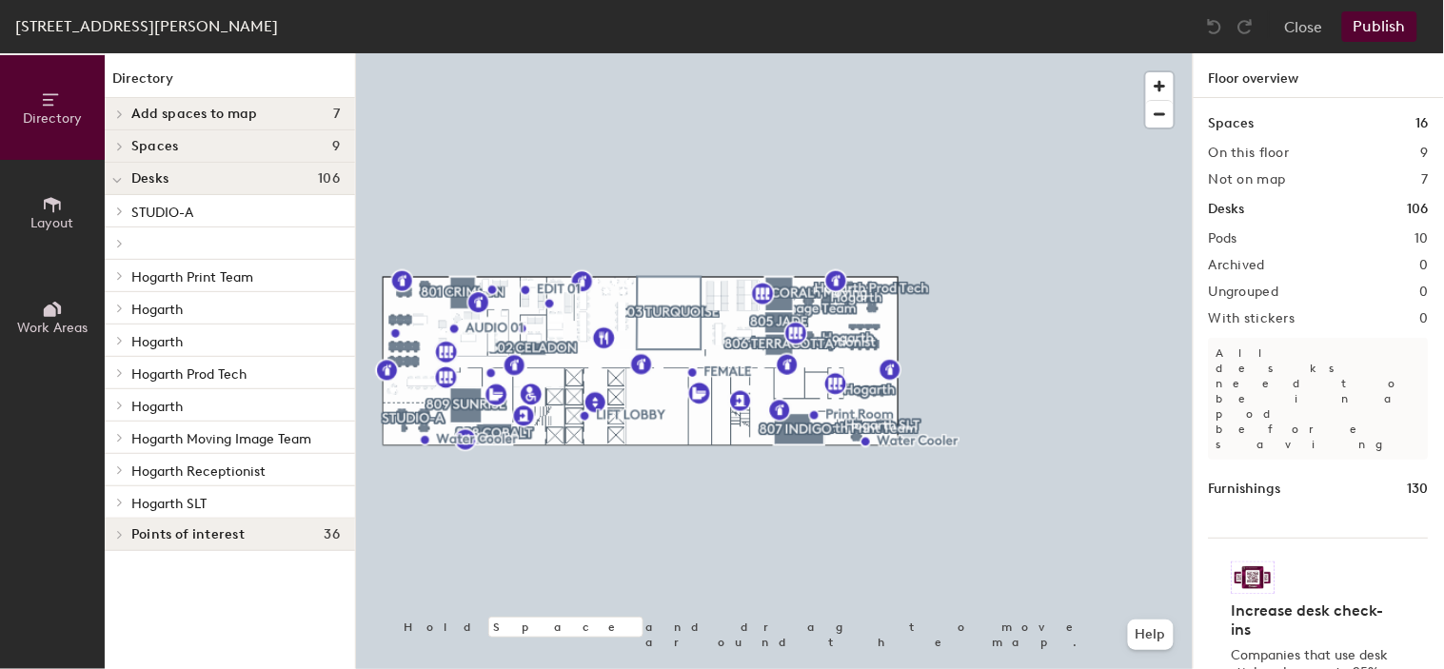
click at [146, 298] on p "Hogarth" at bounding box center [235, 308] width 208 height 25
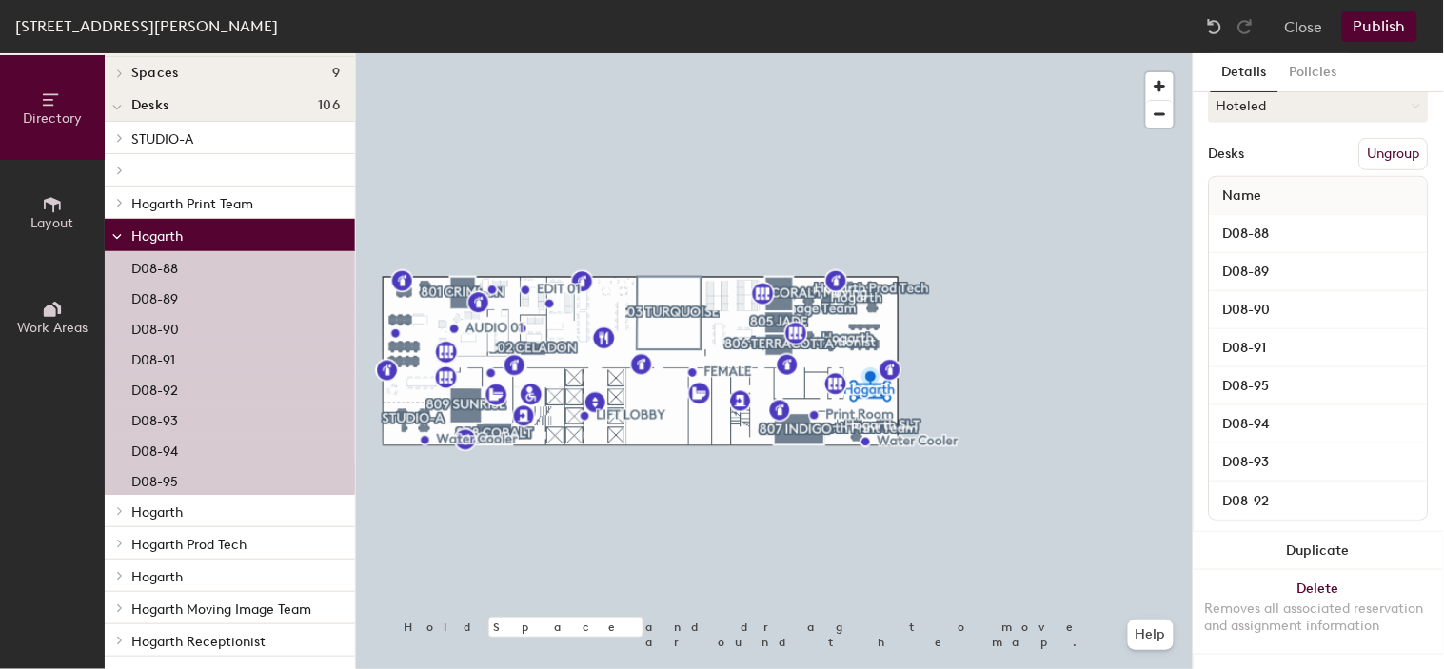
scroll to position [106, 0]
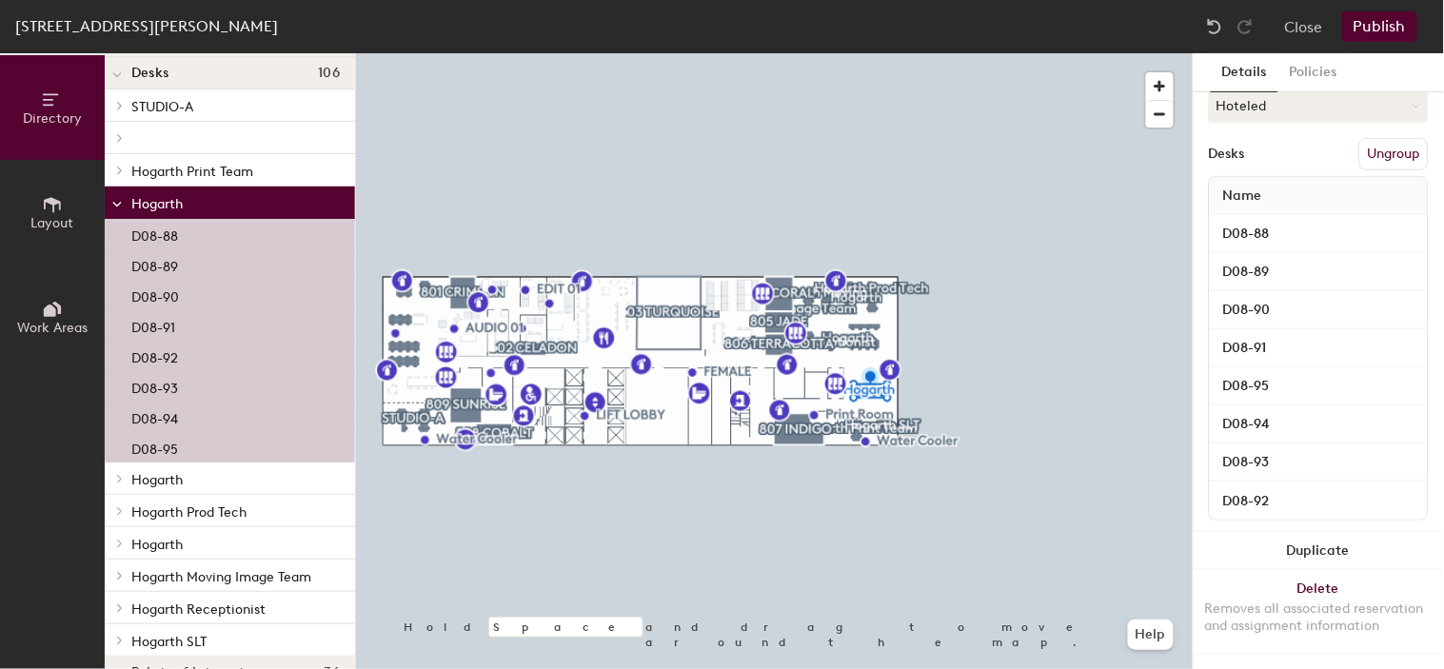
click at [171, 479] on span "Hogarth" at bounding box center [156, 480] width 51 height 16
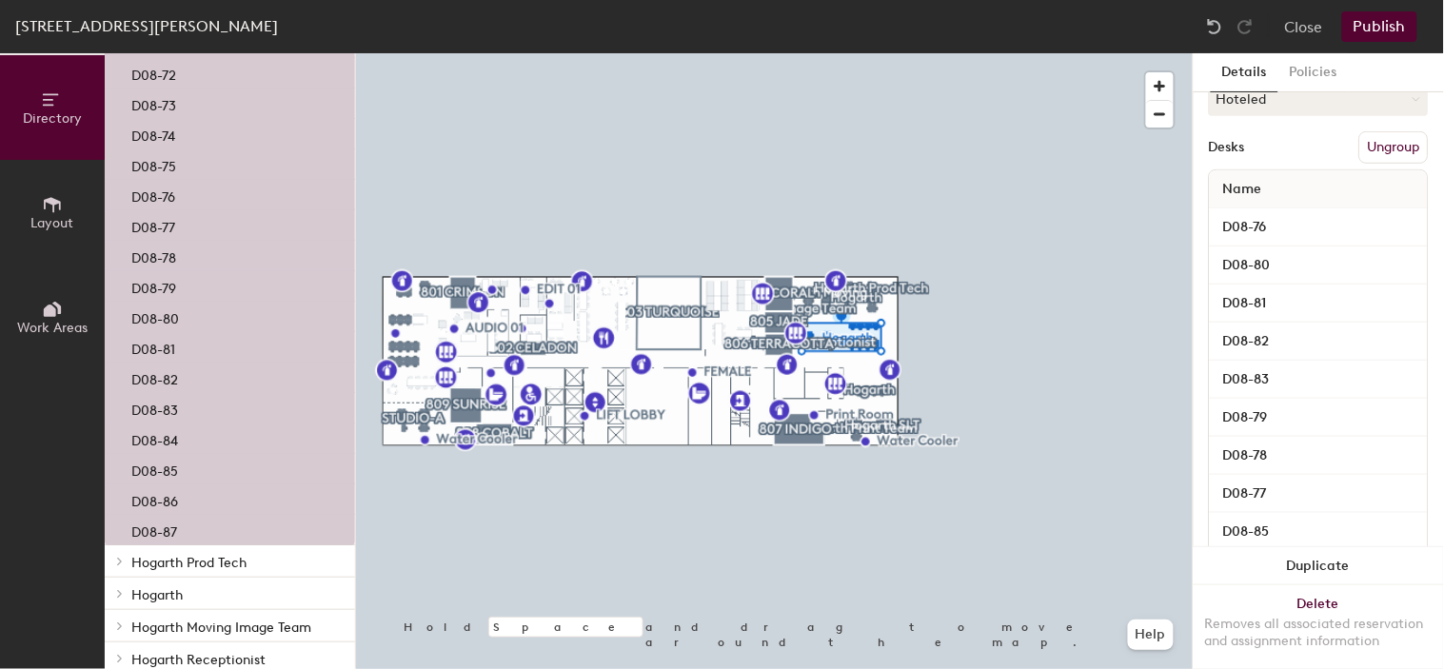
scroll to position [0, 0]
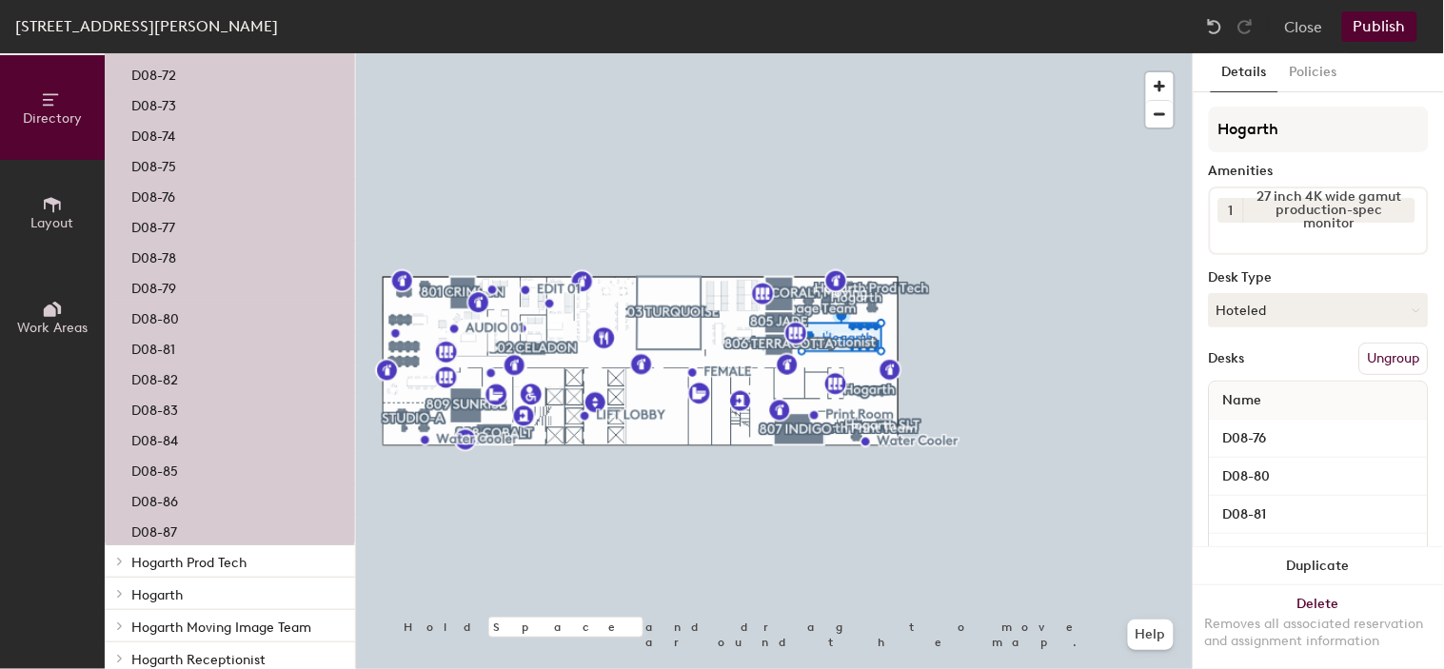
click at [187, 602] on p "Hogarth" at bounding box center [235, 594] width 208 height 25
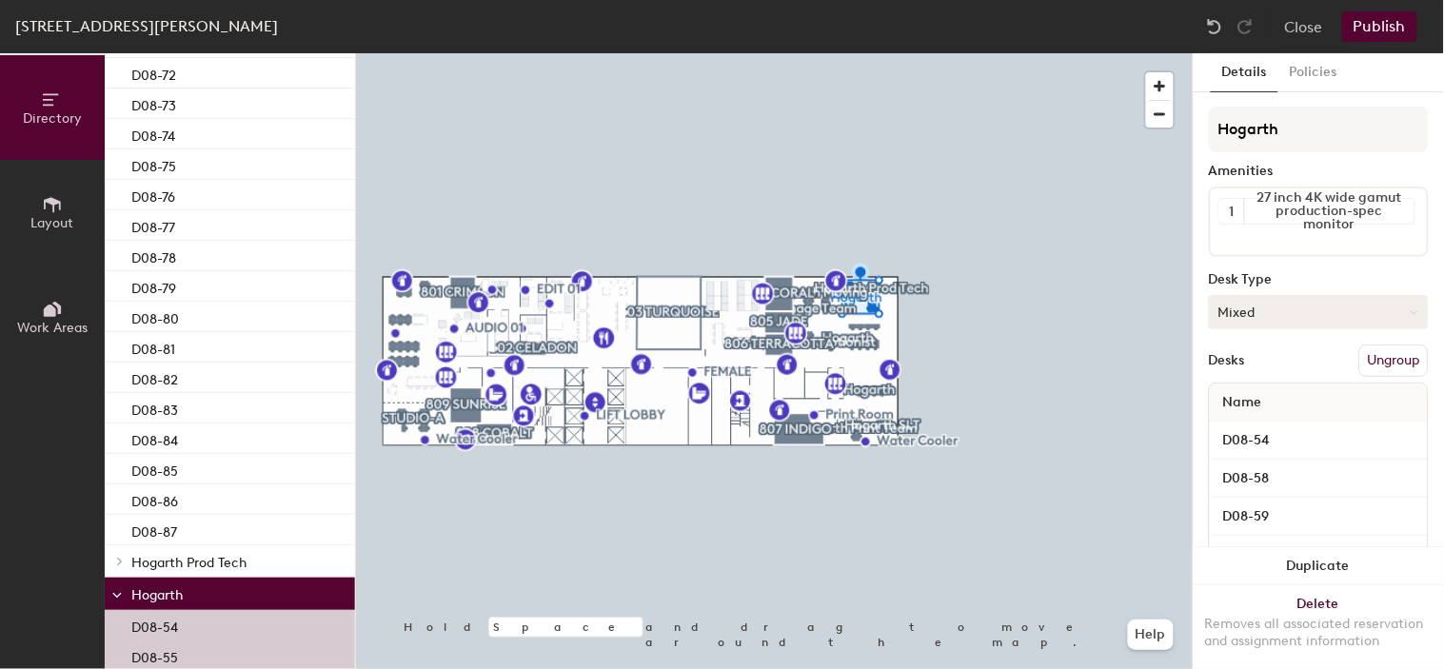
click at [1308, 301] on button "Mixed" at bounding box center [1319, 312] width 220 height 34
click at [1266, 429] on div "Hoteled" at bounding box center [1305, 428] width 190 height 29
click at [1385, 34] on button "Publish" at bounding box center [1379, 26] width 75 height 30
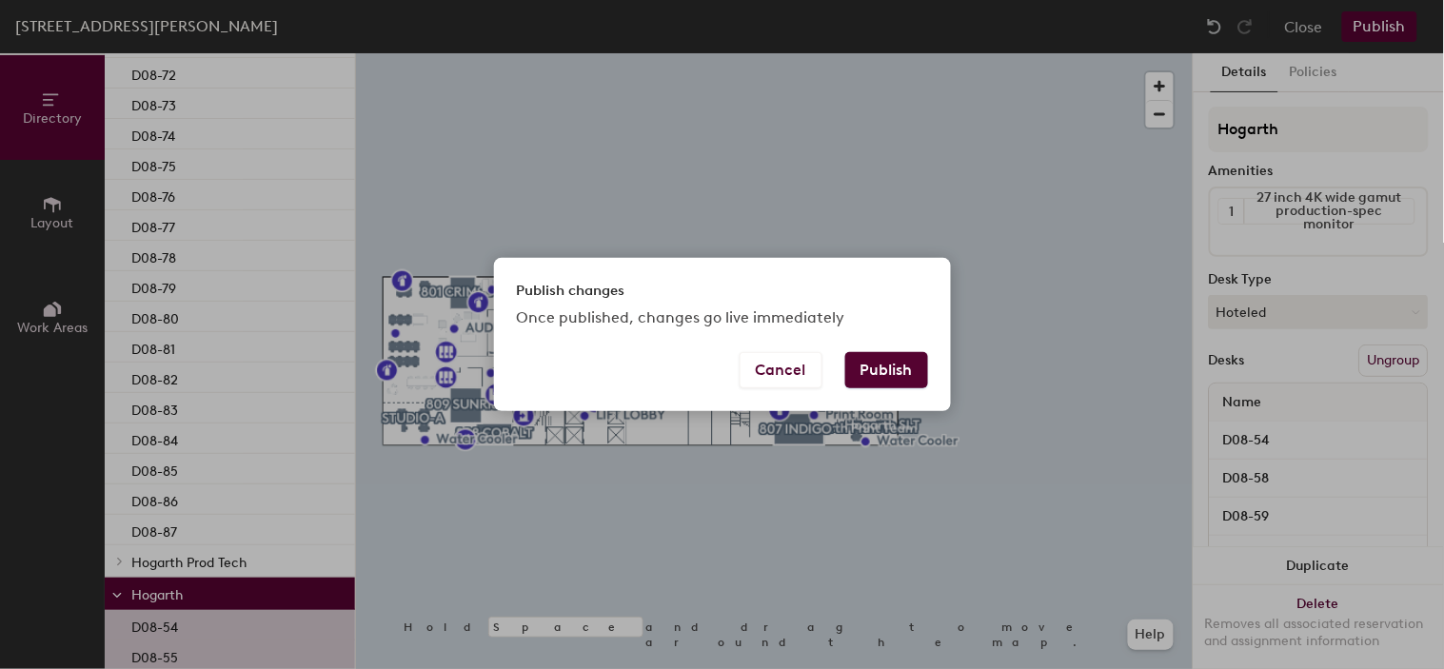
click at [878, 378] on button "Publish" at bounding box center [886, 370] width 83 height 36
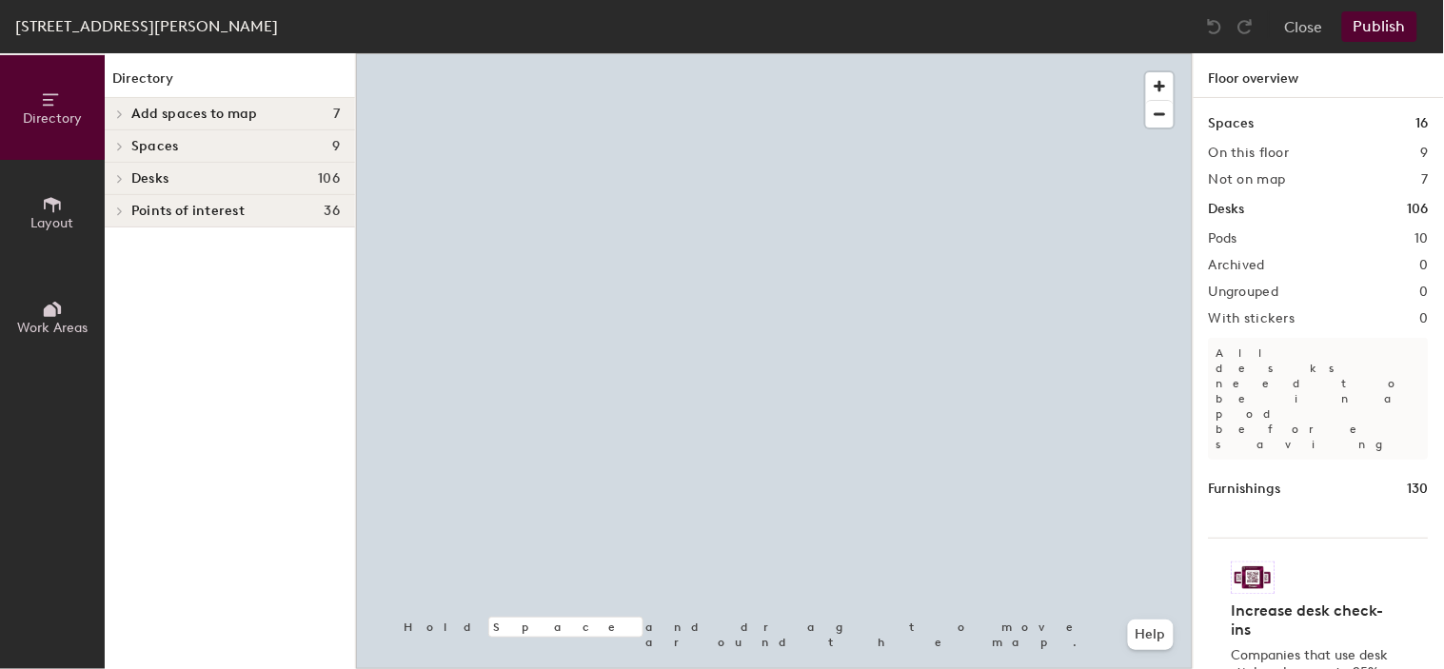
click at [127, 187] on div at bounding box center [117, 178] width 25 height 31
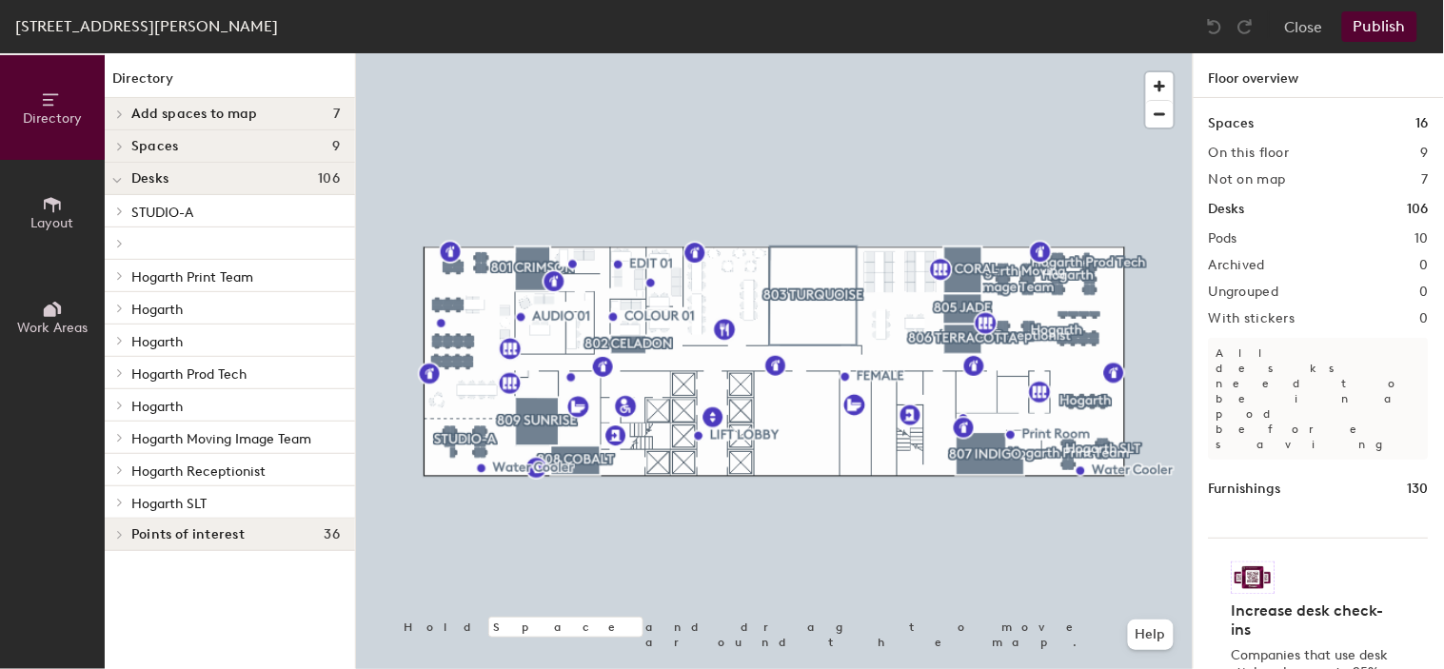
click at [201, 225] on div "STUDIO-A" at bounding box center [230, 211] width 250 height 32
click at [207, 210] on p "STUDIO-A" at bounding box center [235, 211] width 208 height 25
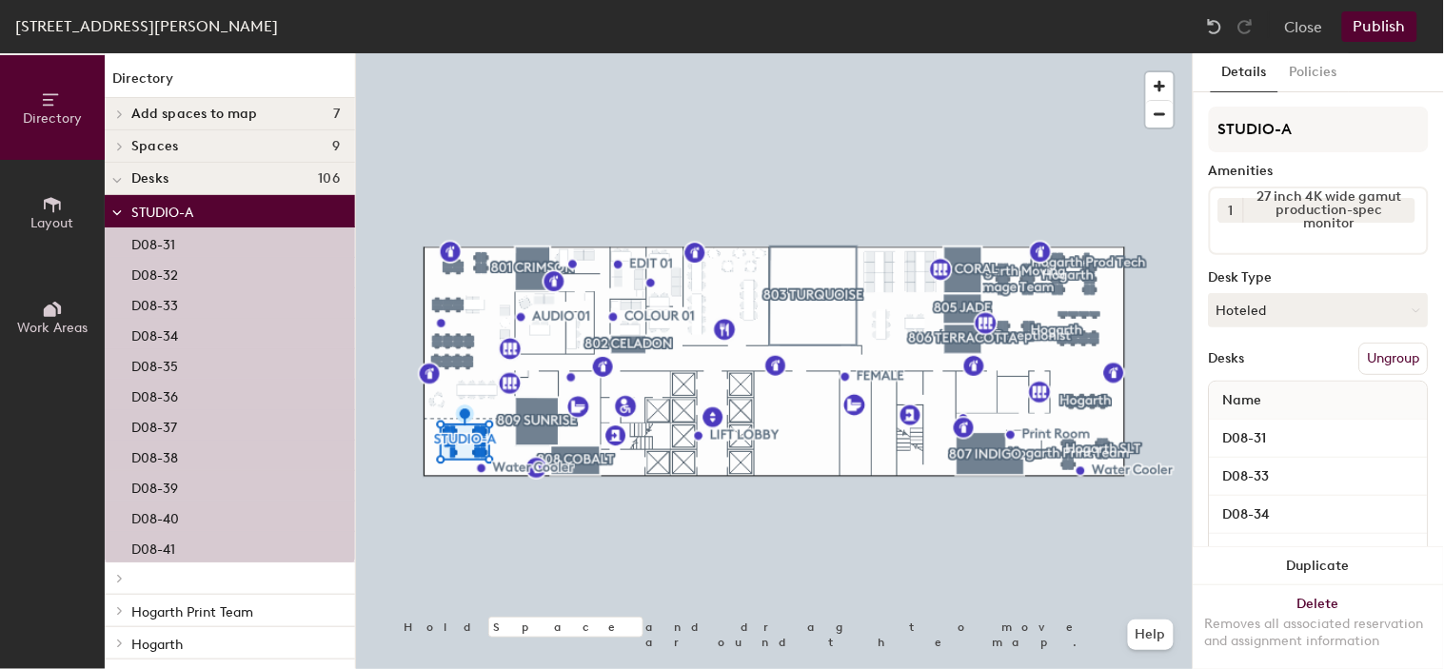
click at [146, 582] on div at bounding box center [230, 579] width 250 height 32
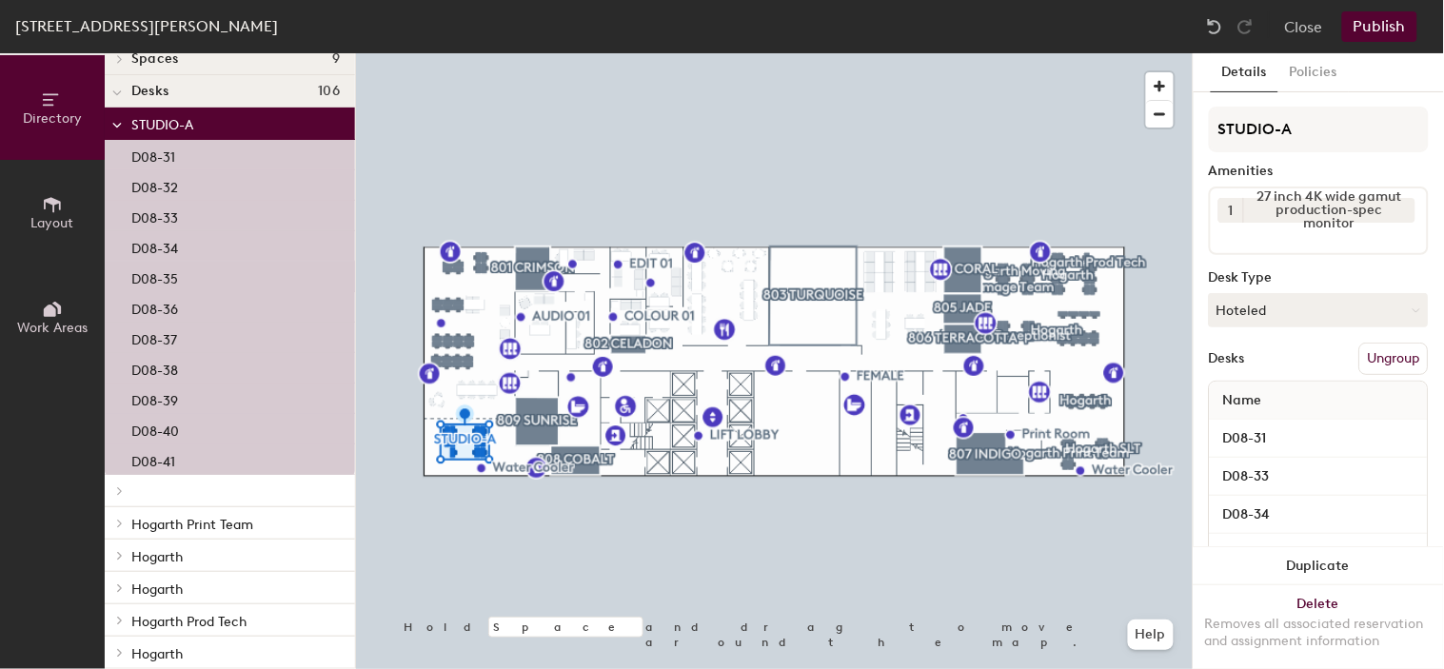
scroll to position [211, 0]
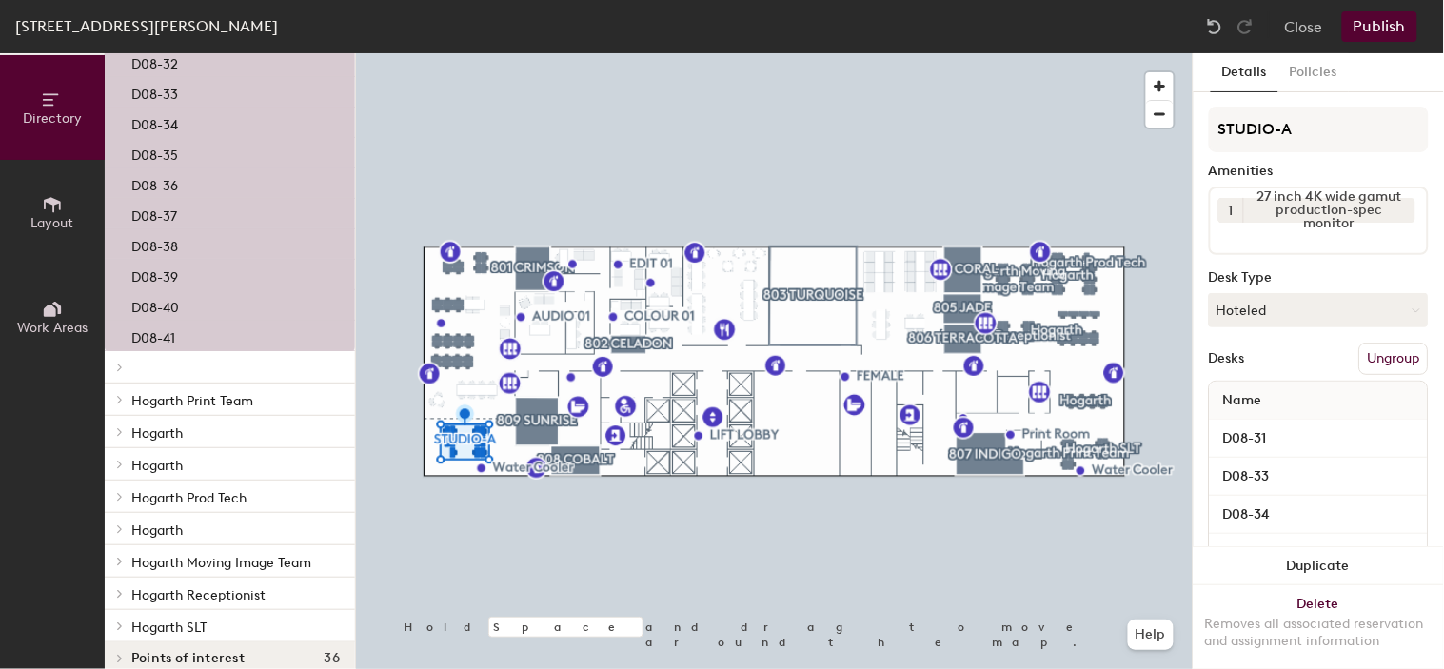
click at [179, 366] on p at bounding box center [235, 368] width 208 height 4
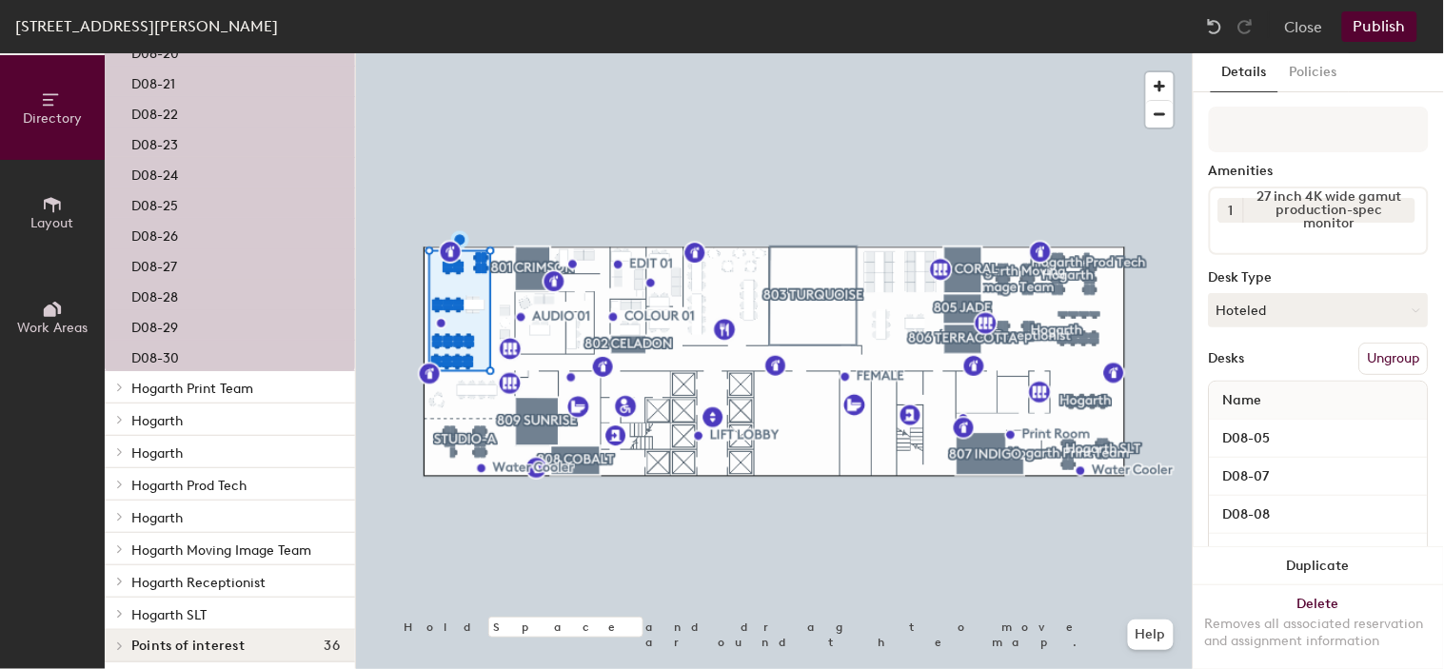
scroll to position [1145, 0]
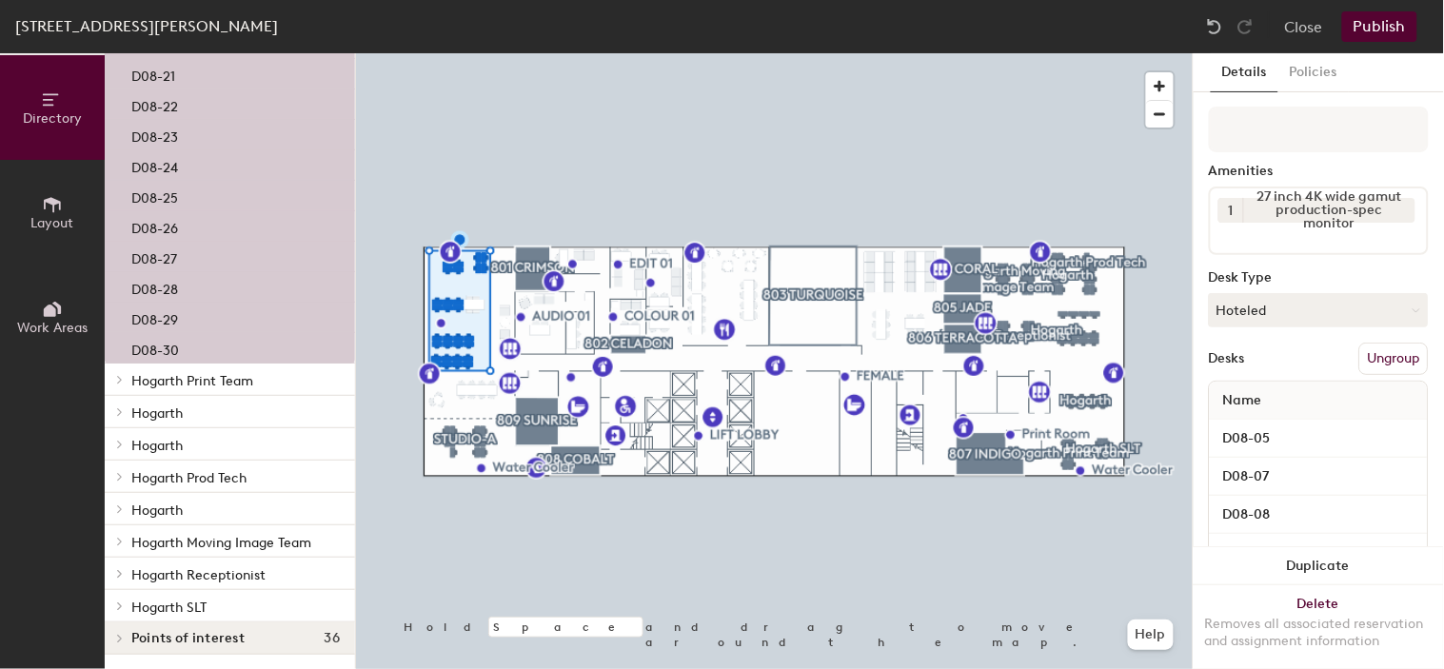
click at [184, 377] on span "Hogarth Print Team" at bounding box center [192, 381] width 122 height 16
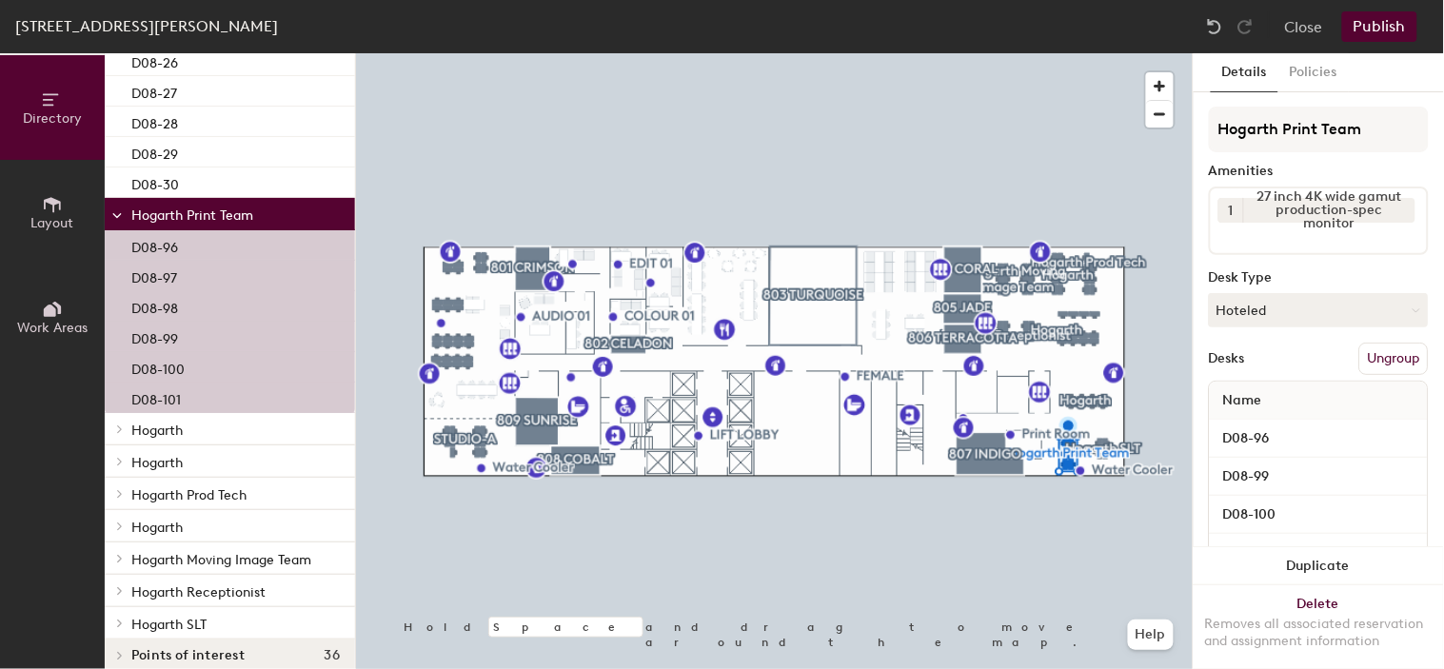
scroll to position [1328, 0]
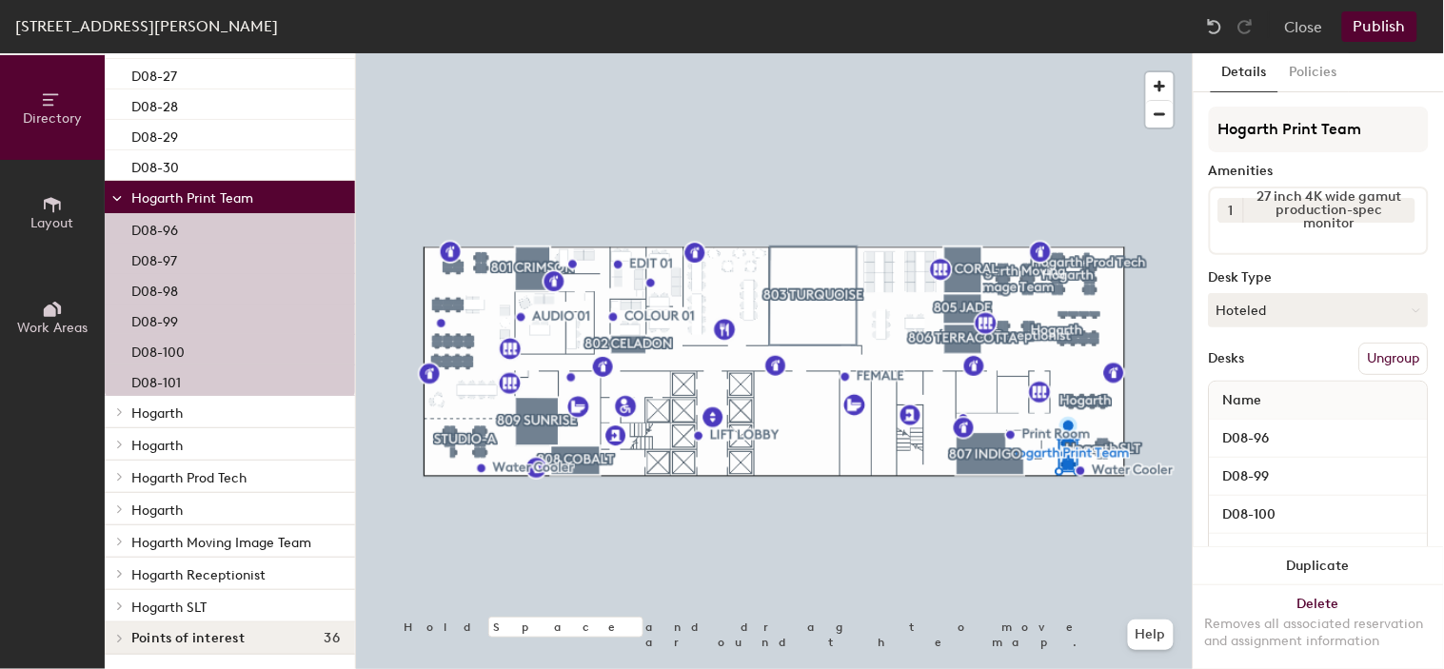
click at [172, 403] on p "Hogarth" at bounding box center [235, 412] width 208 height 25
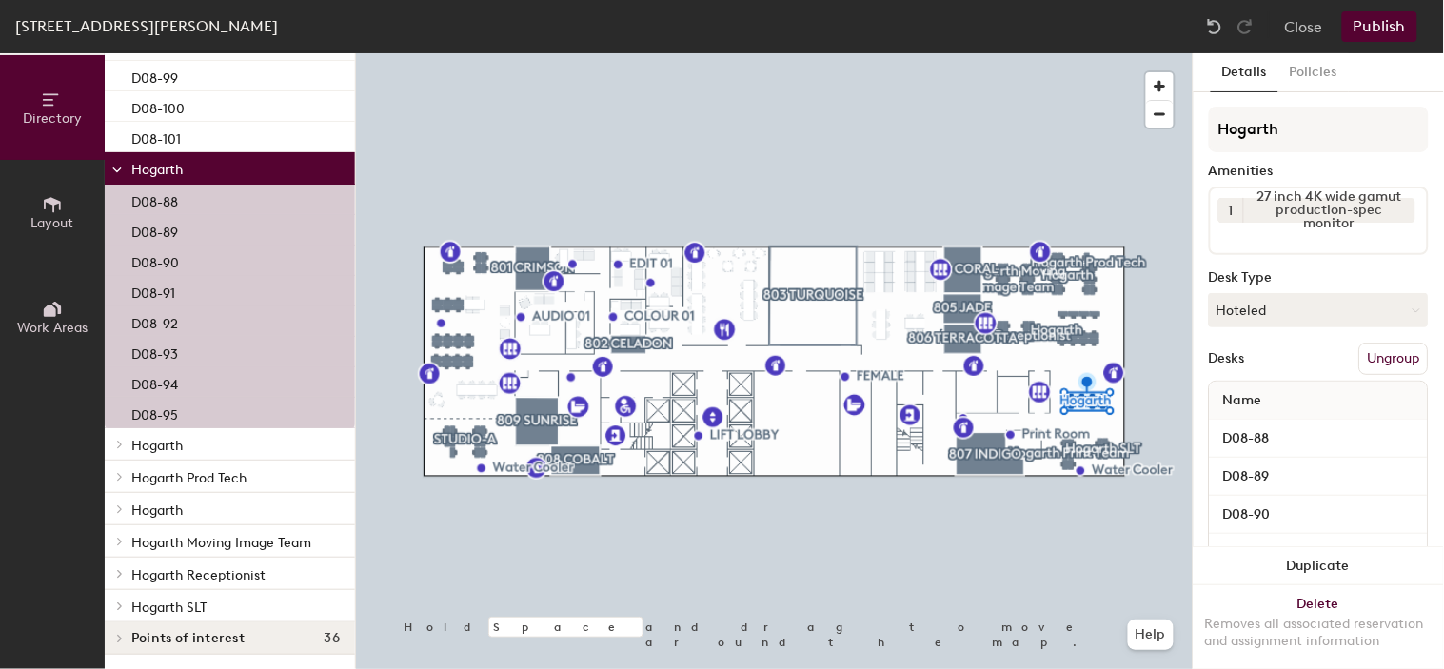
click at [172, 443] on span "Hogarth" at bounding box center [156, 446] width 51 height 16
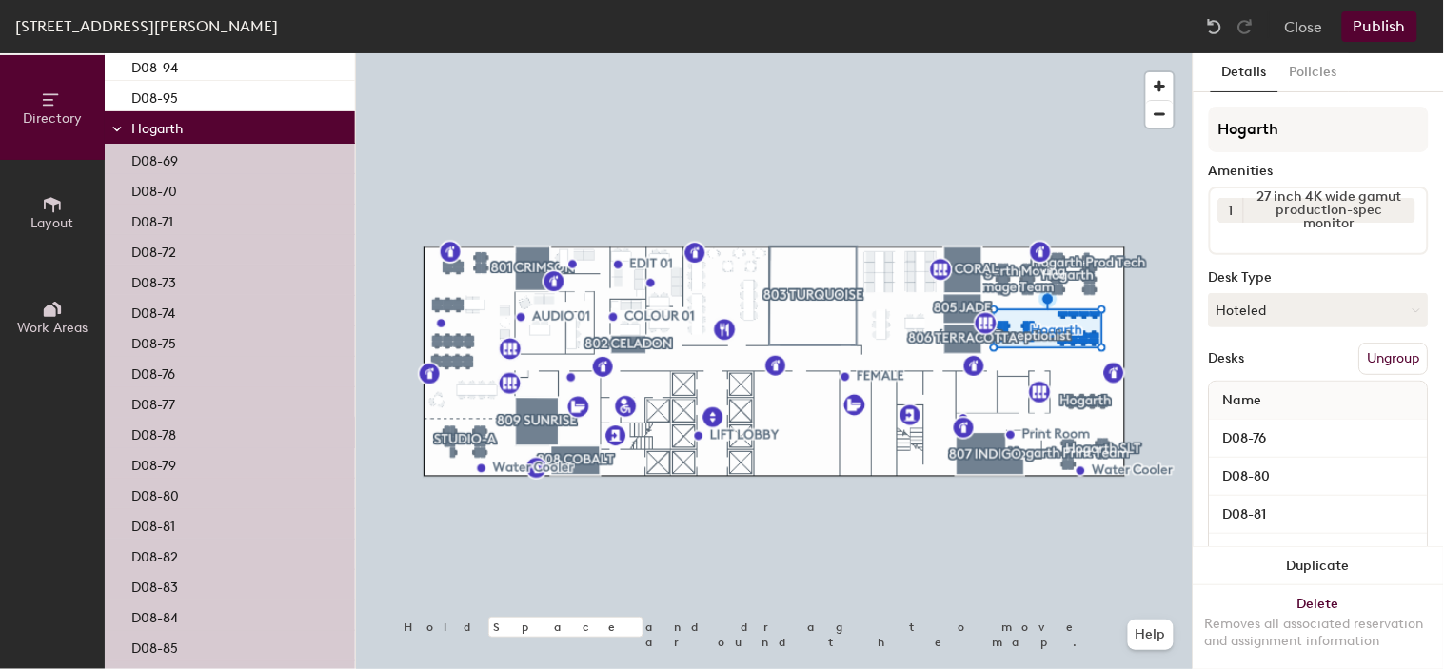
scroll to position [2149, 0]
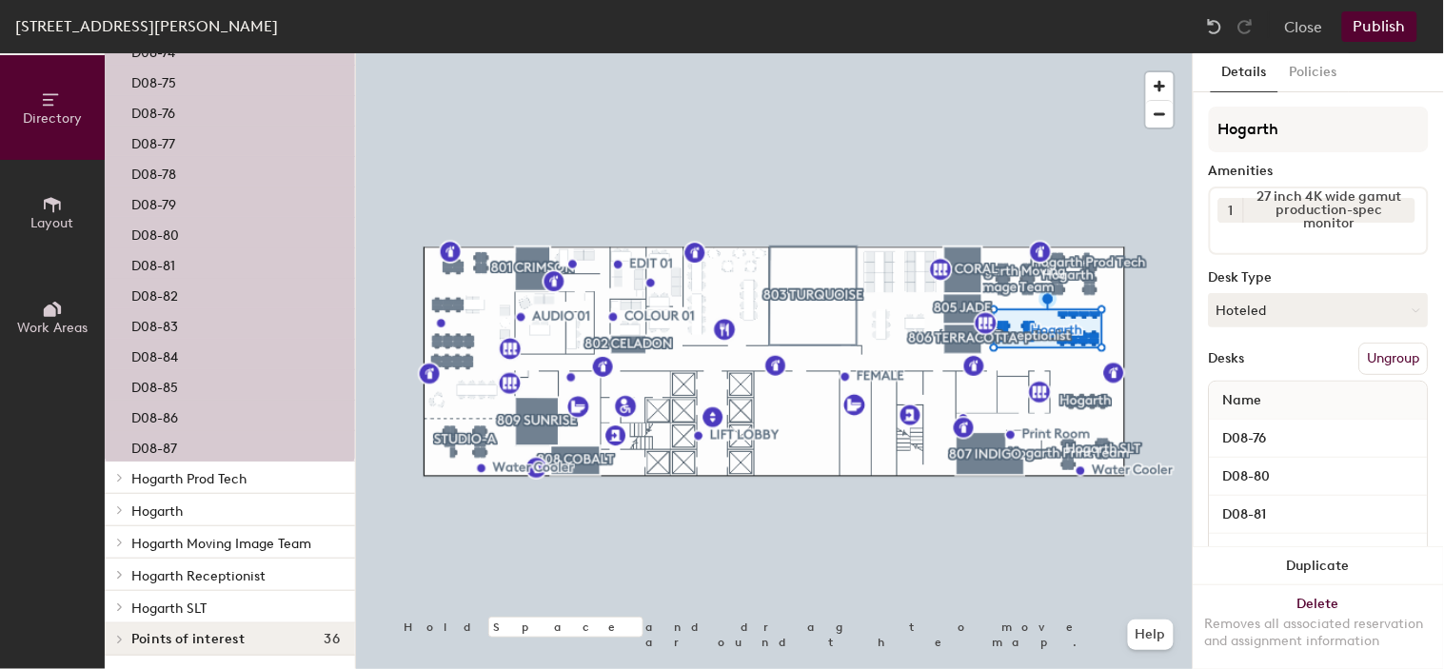
click at [196, 483] on span "Hogarth Prod Tech" at bounding box center [188, 479] width 115 height 16
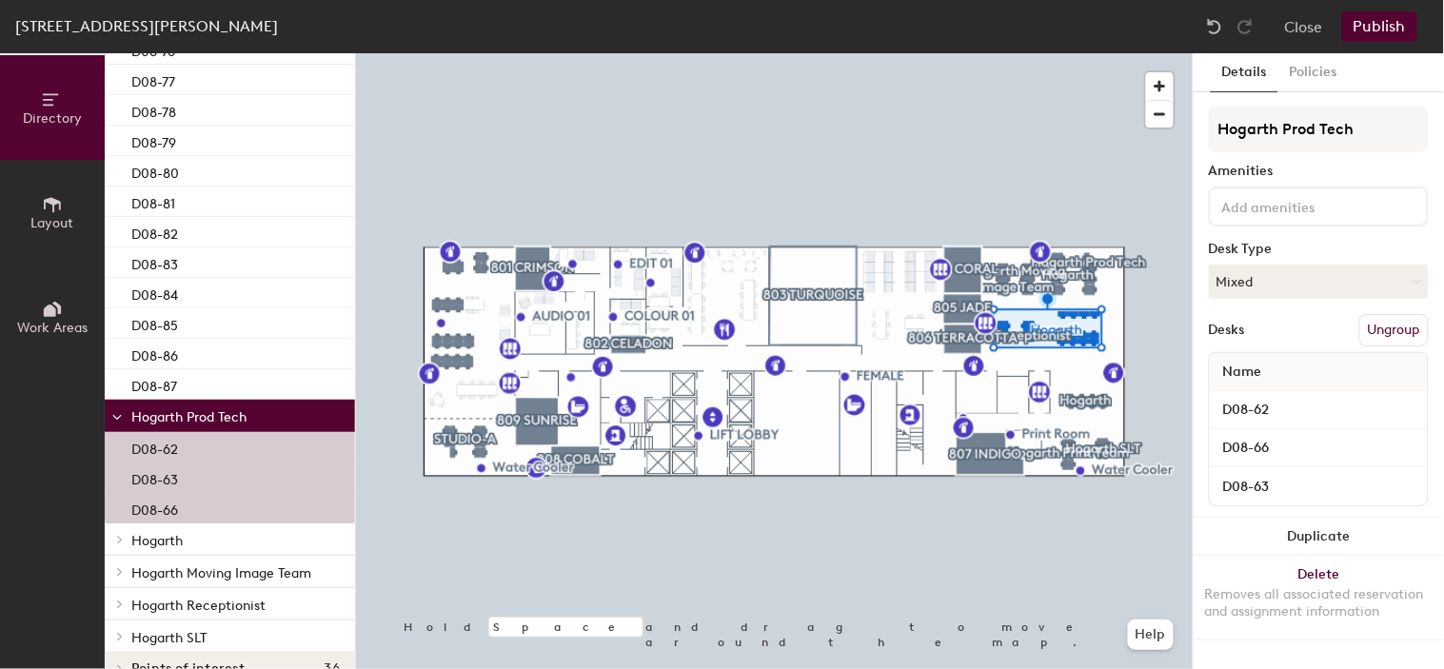
scroll to position [2241, 0]
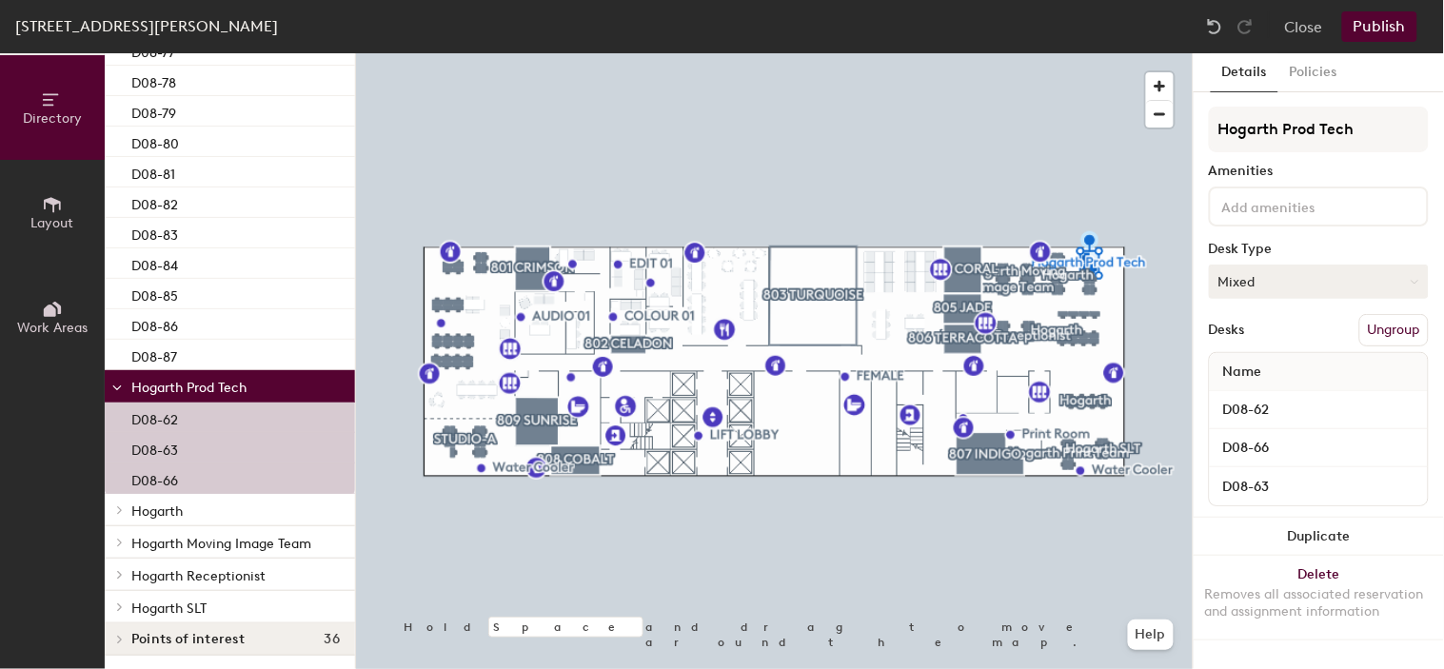
click at [1245, 279] on button "Mixed" at bounding box center [1319, 282] width 220 height 34
click at [1249, 393] on div "Hoteled" at bounding box center [1305, 398] width 190 height 29
click at [150, 507] on span "Hogarth" at bounding box center [156, 512] width 51 height 16
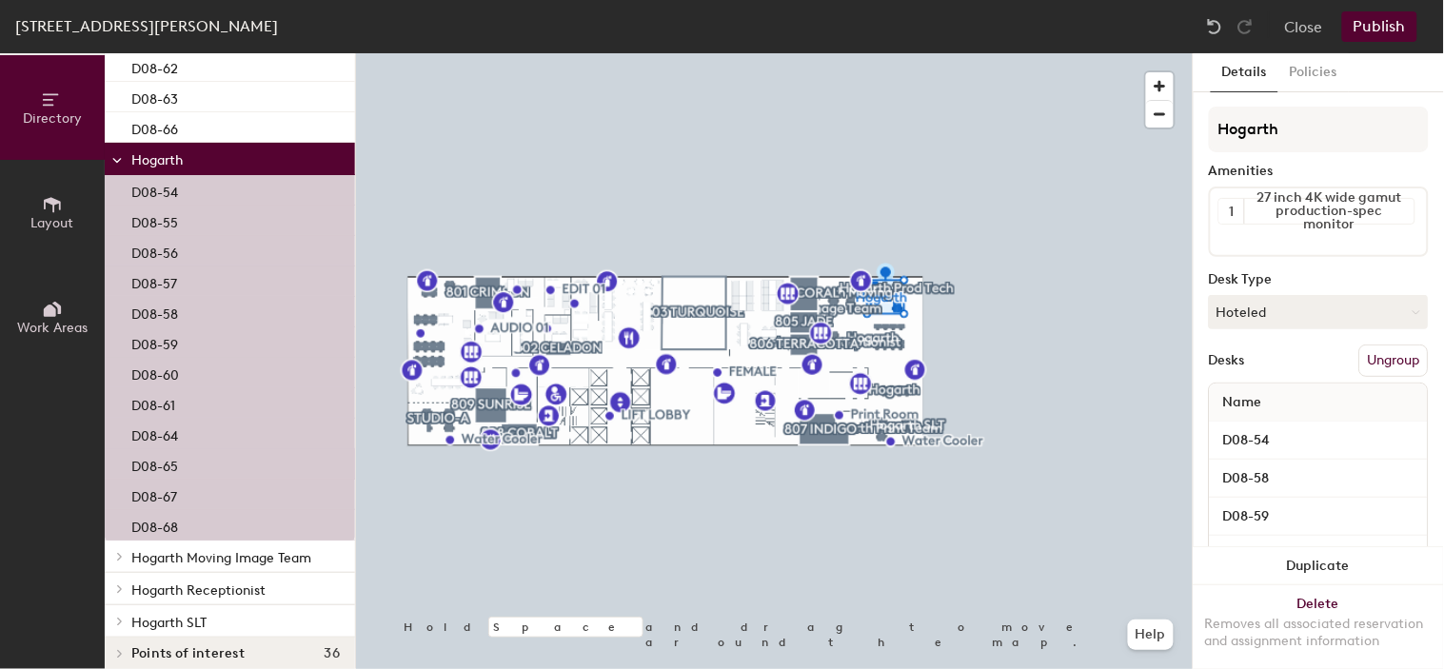
scroll to position [2606, 0]
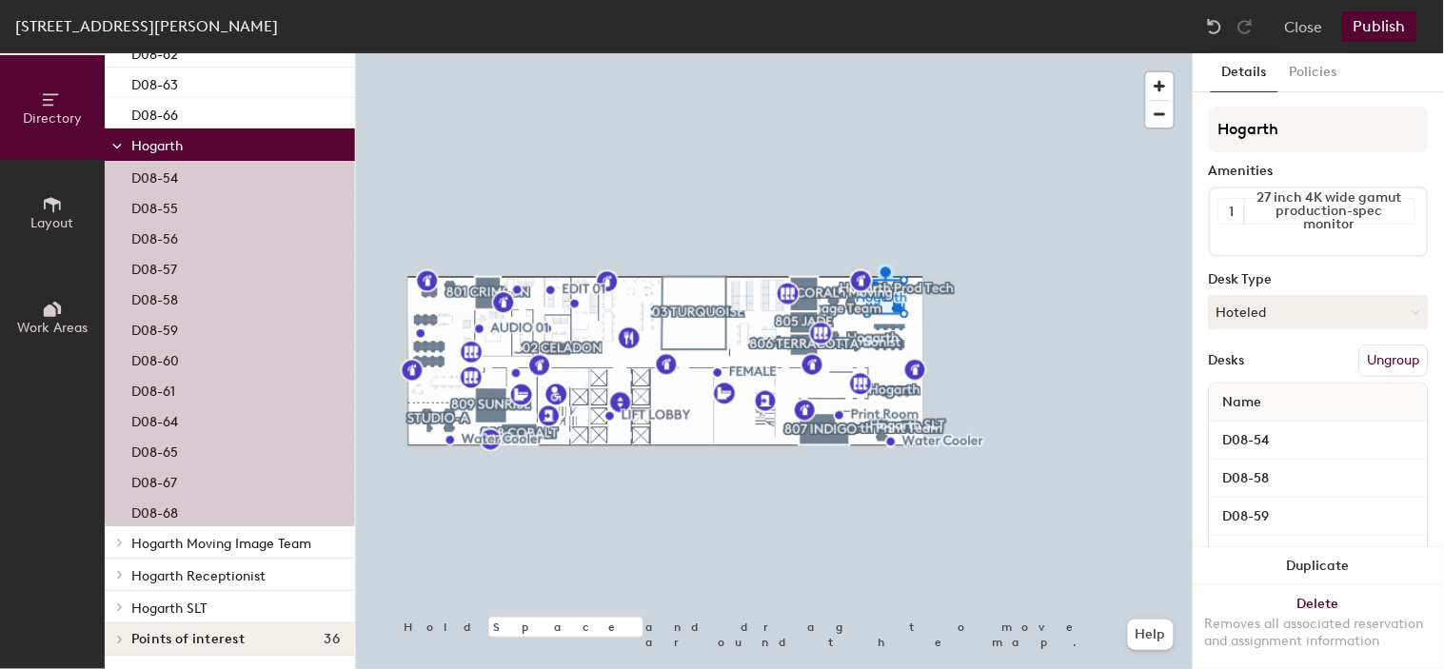
click at [200, 531] on p "Hogarth Moving Image Team" at bounding box center [235, 542] width 208 height 25
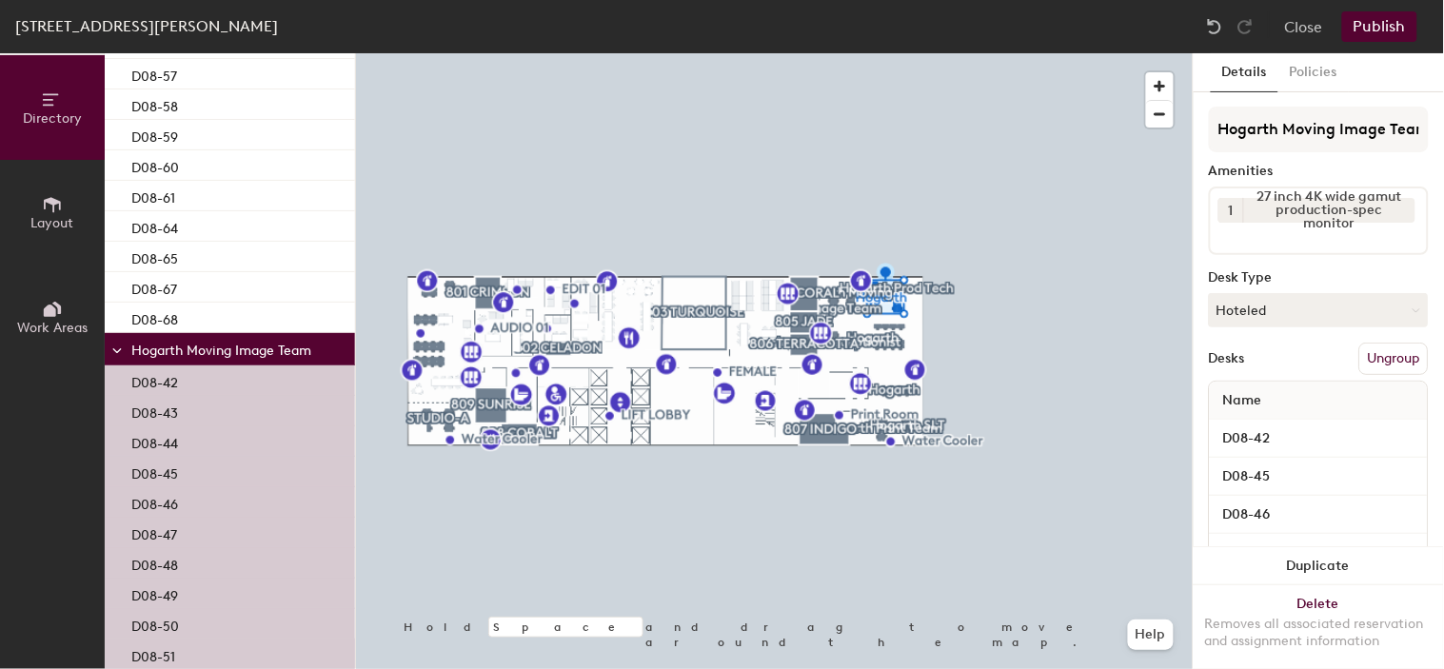
scroll to position [2973, 0]
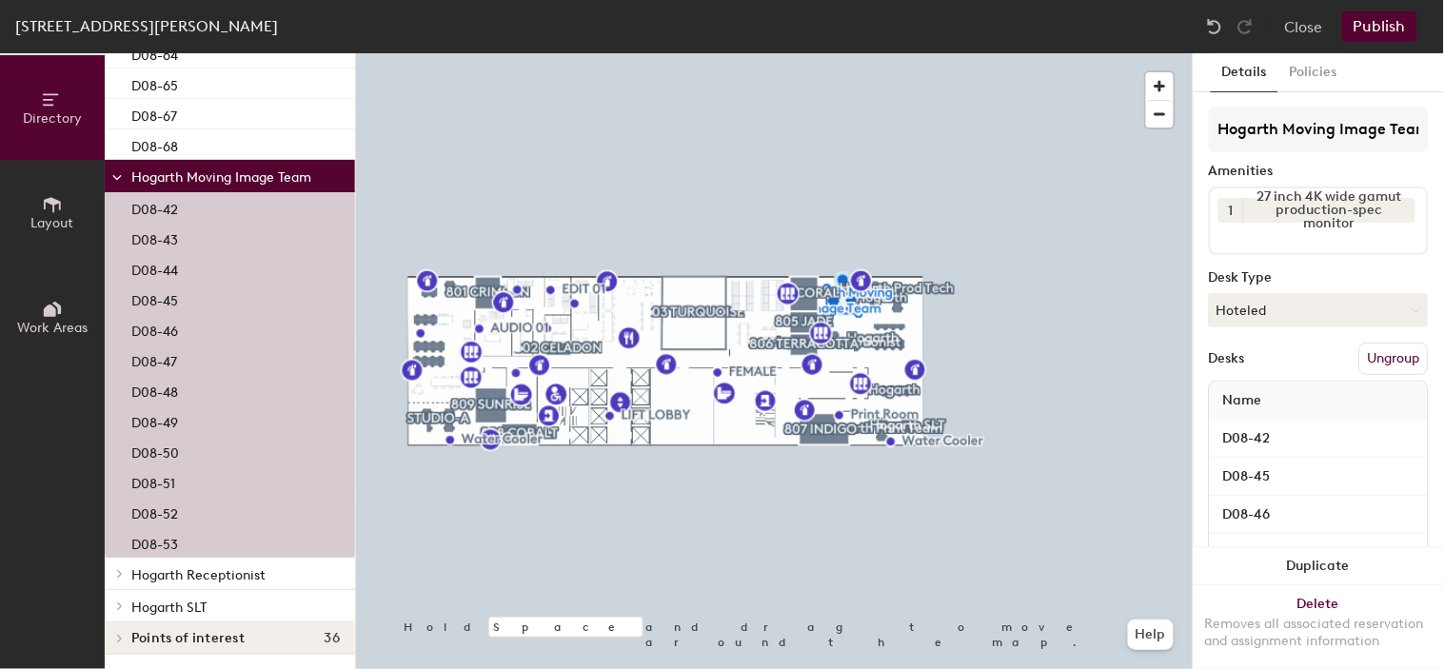
click at [215, 571] on span "Hogarth Receptionist" at bounding box center [198, 575] width 134 height 16
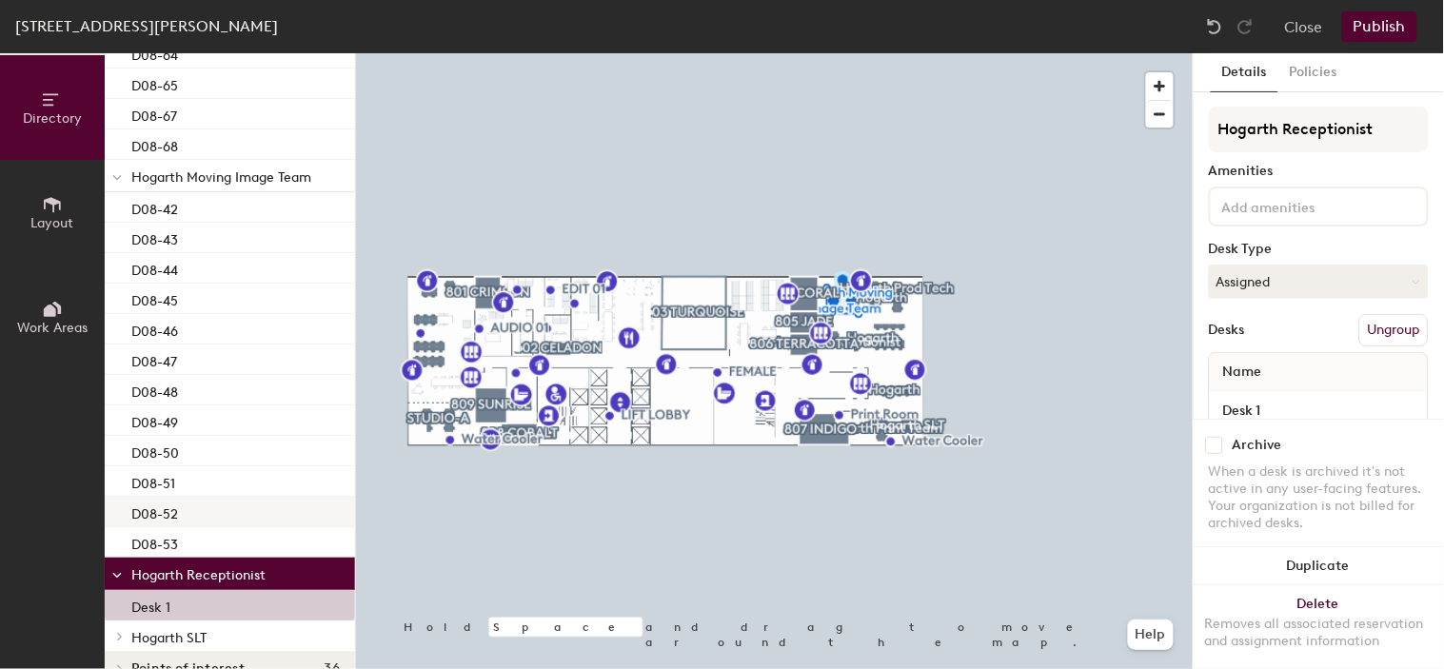
scroll to position [3002, 0]
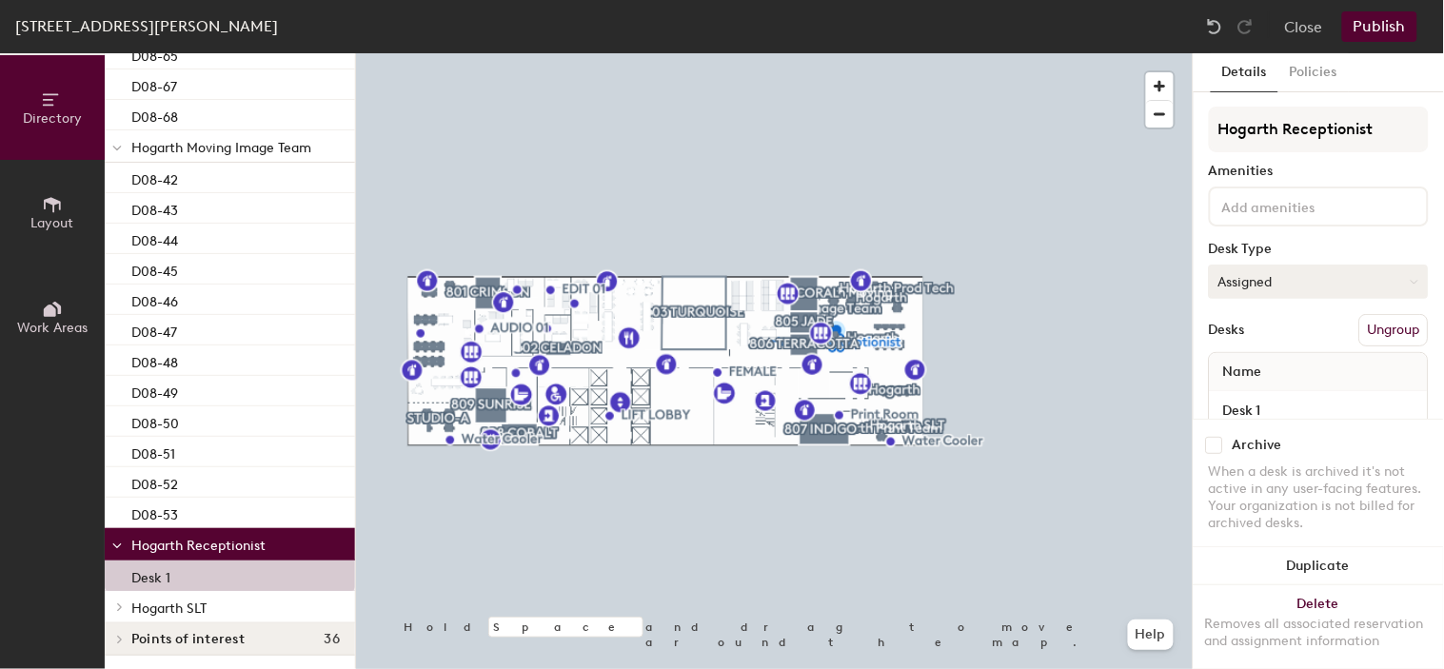
click at [1276, 289] on button "Assigned" at bounding box center [1319, 282] width 220 height 34
click at [1256, 403] on div "Hoteled" at bounding box center [1305, 398] width 190 height 29
click at [213, 603] on p "Hogarth SLT" at bounding box center [235, 607] width 208 height 25
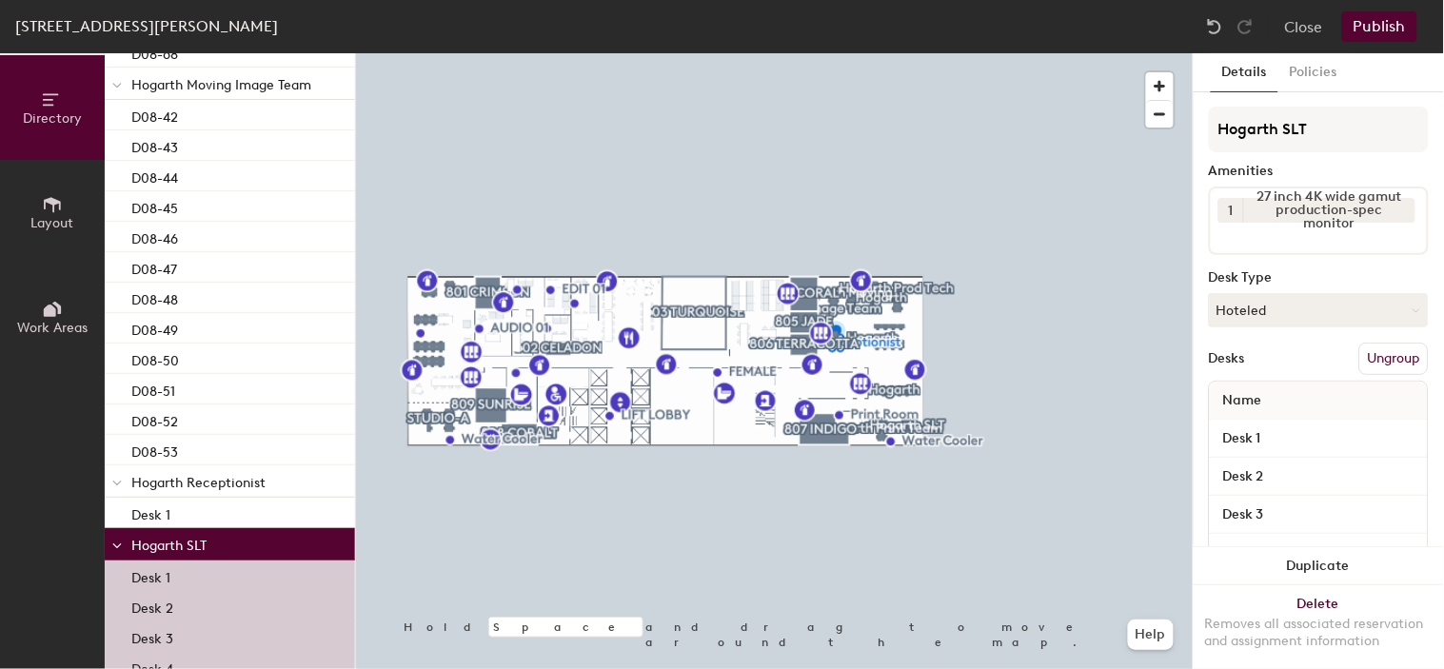
scroll to position [3125, 0]
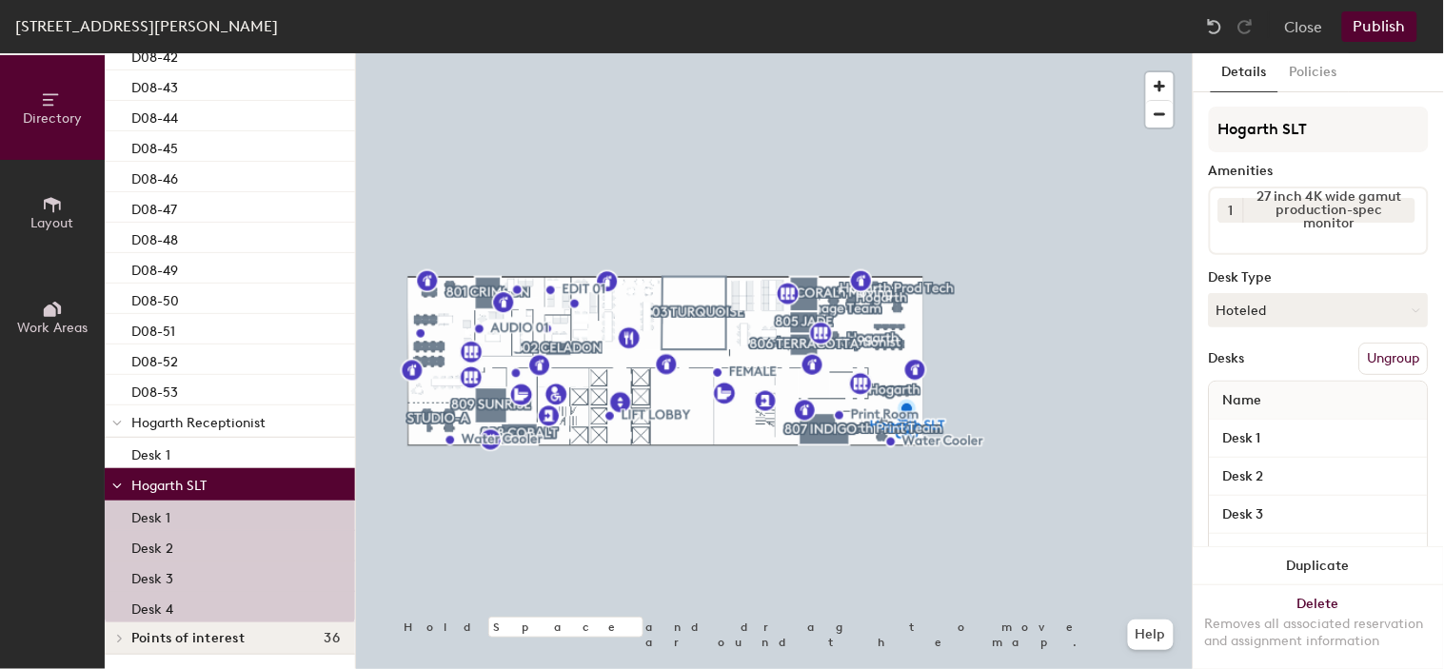
click at [1369, 41] on button "Publish" at bounding box center [1379, 26] width 75 height 30
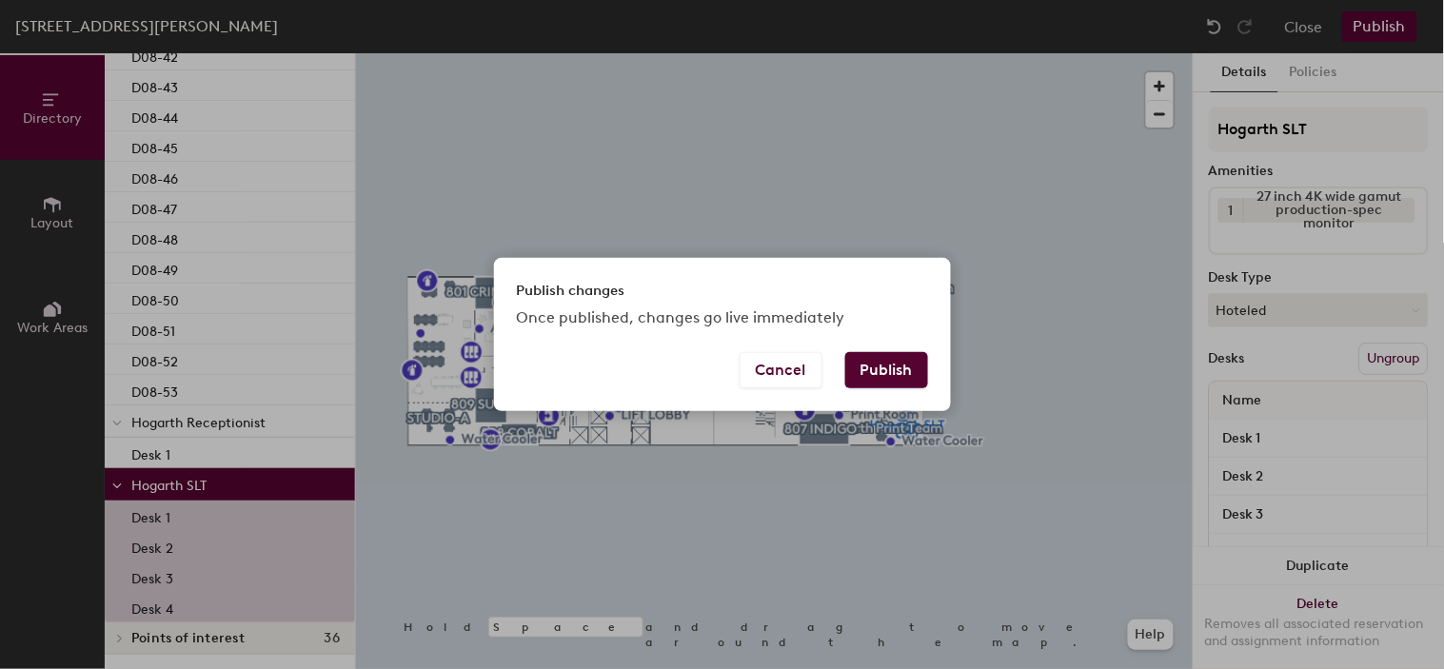
click at [880, 386] on button "Publish" at bounding box center [886, 370] width 83 height 36
